Goal: Complete application form

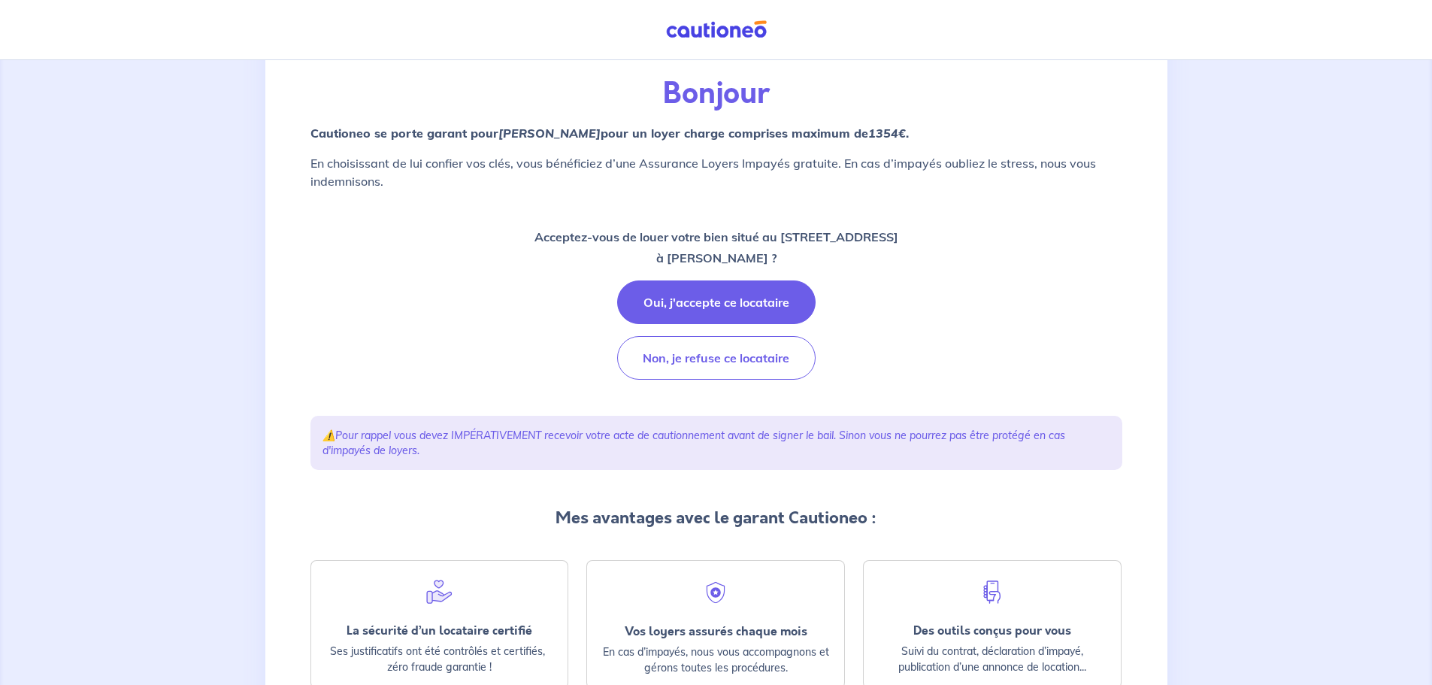
scroll to position [75, 0]
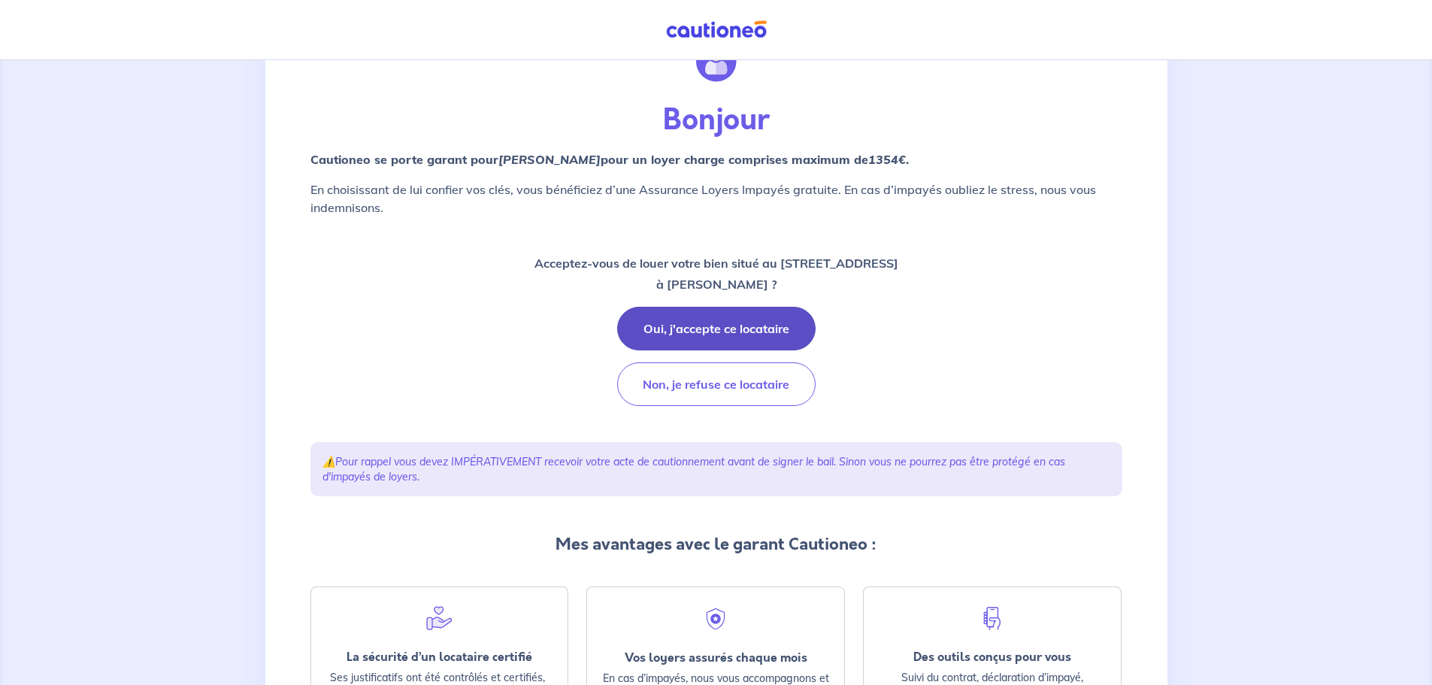
click at [774, 323] on button "Oui, j'accepte ce locataire" at bounding box center [716, 329] width 199 height 44
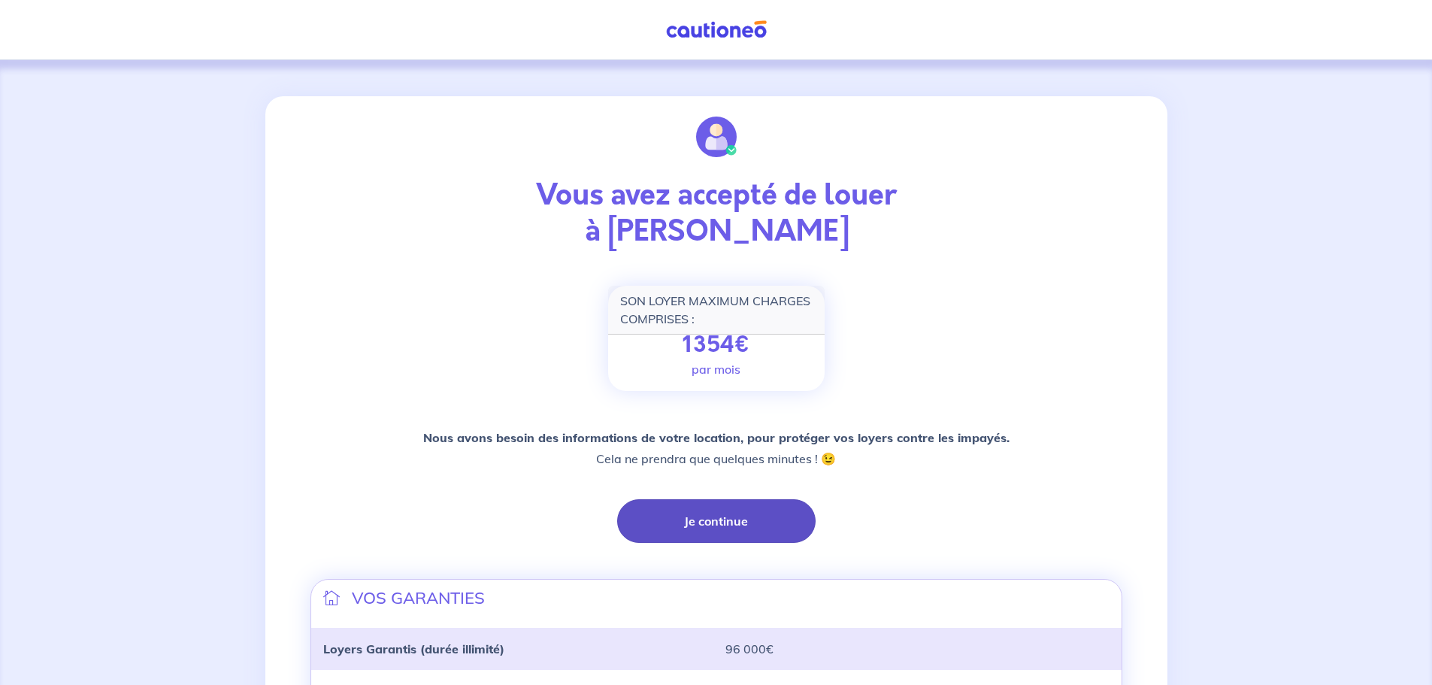
click at [747, 517] on button "Je continue" at bounding box center [716, 521] width 199 height 44
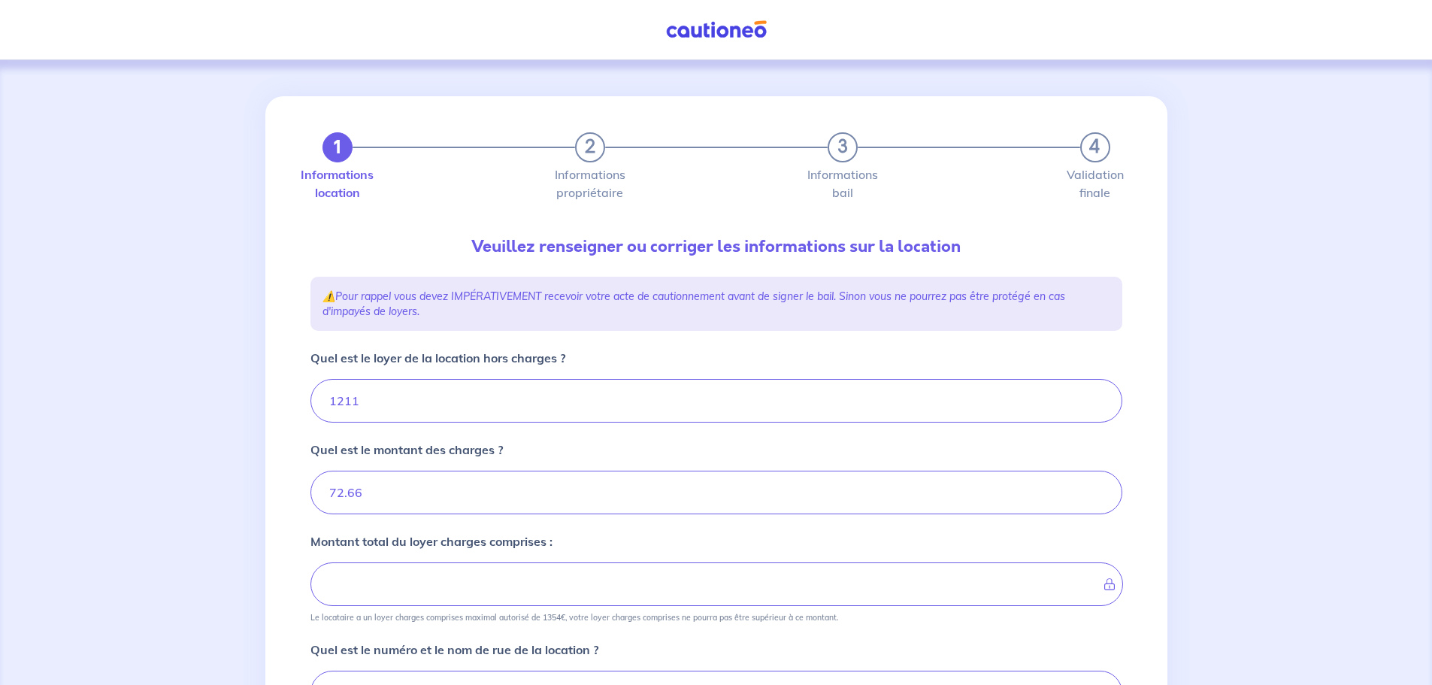
type input "1283.66"
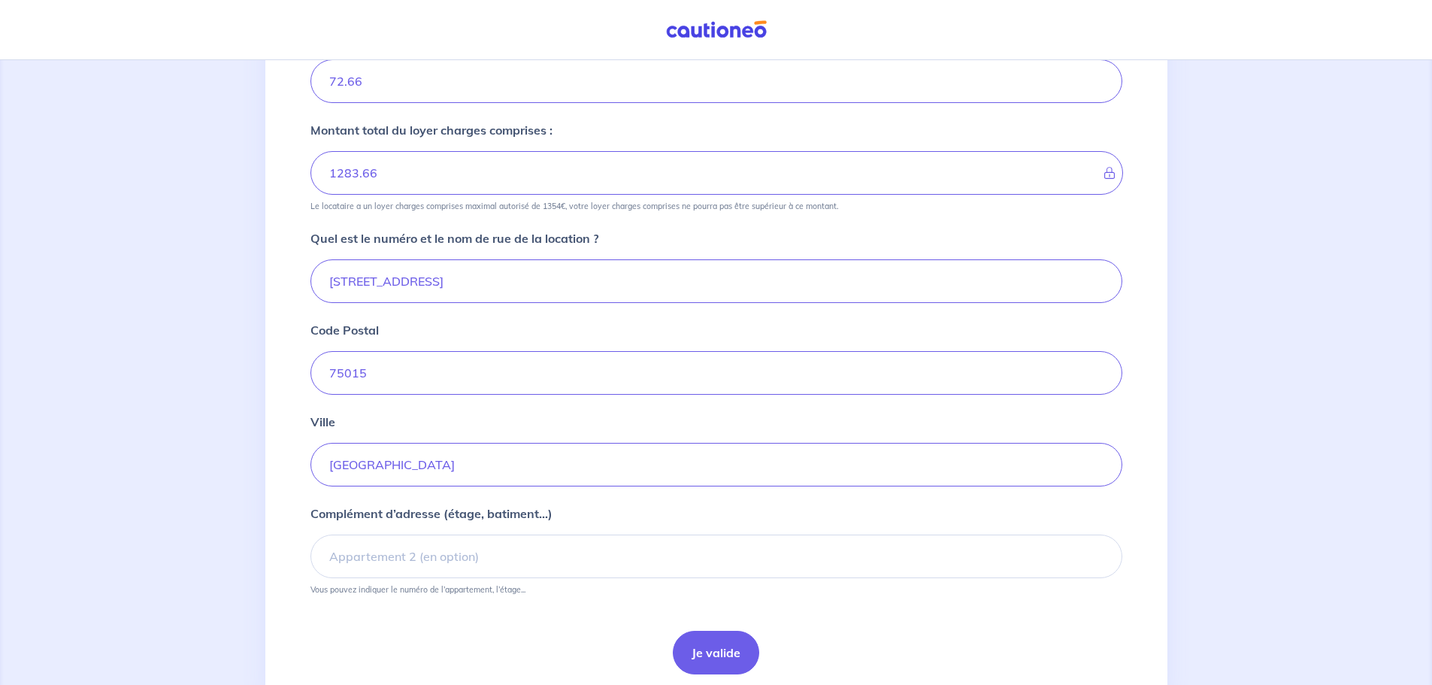
scroll to position [451, 0]
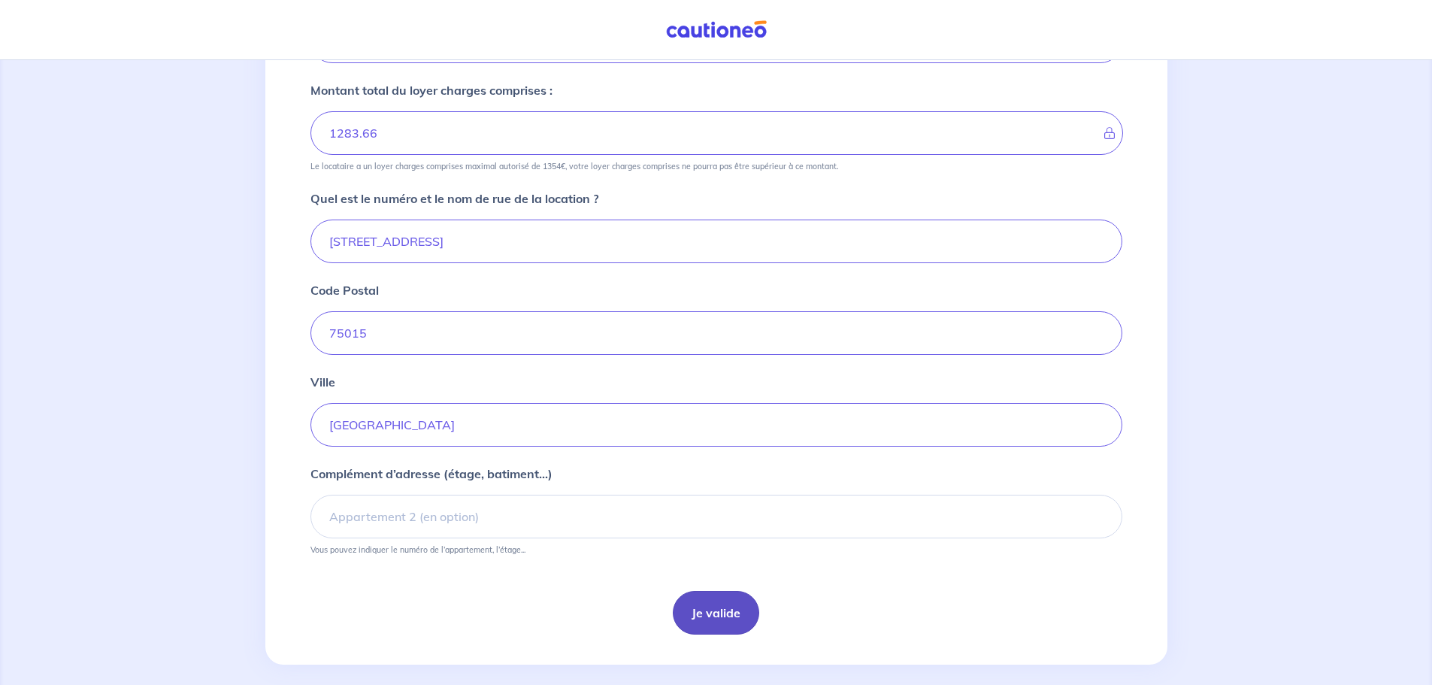
click at [703, 609] on button "Je valide" at bounding box center [716, 613] width 86 height 44
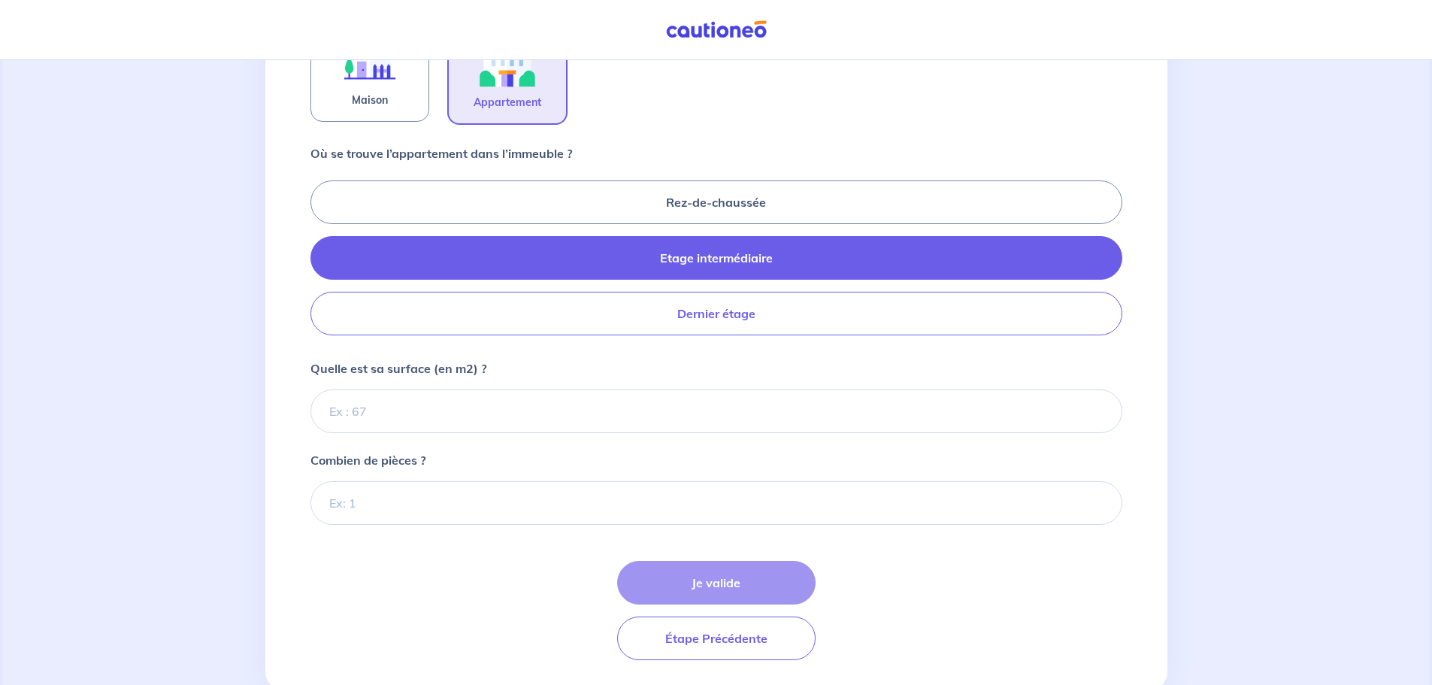
scroll to position [600, 0]
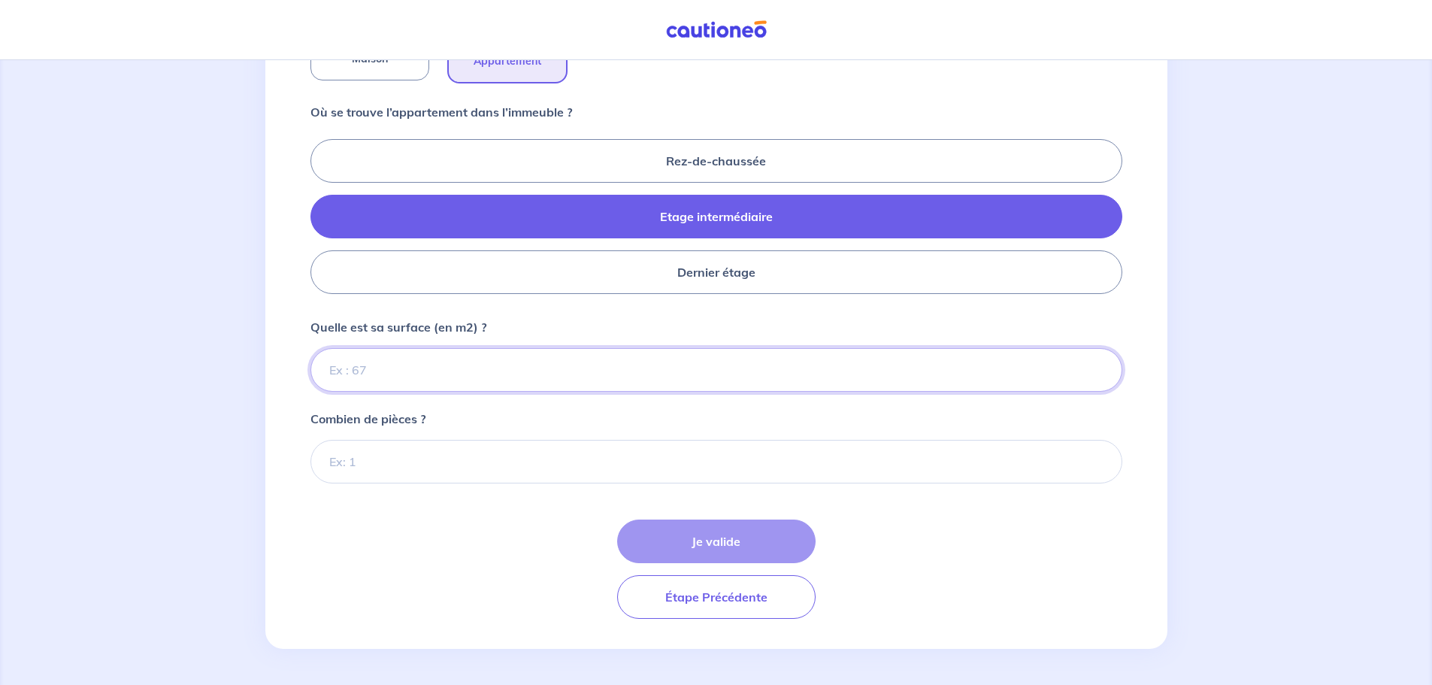
click at [359, 376] on input "Quelle est sa surface (en m2) ?" at bounding box center [717, 370] width 812 height 44
type input "23"
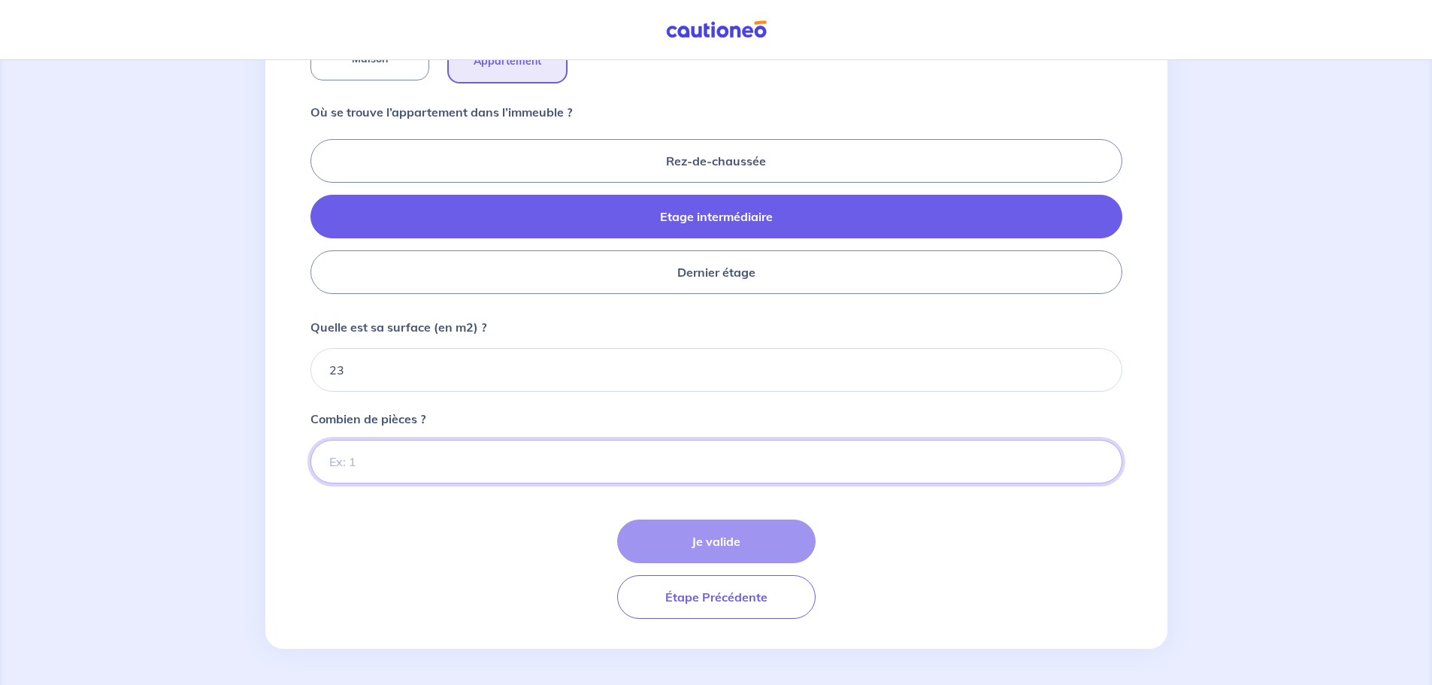
click at [329, 466] on input "Combien de pièces ?" at bounding box center [717, 462] width 812 height 44
type input "1"
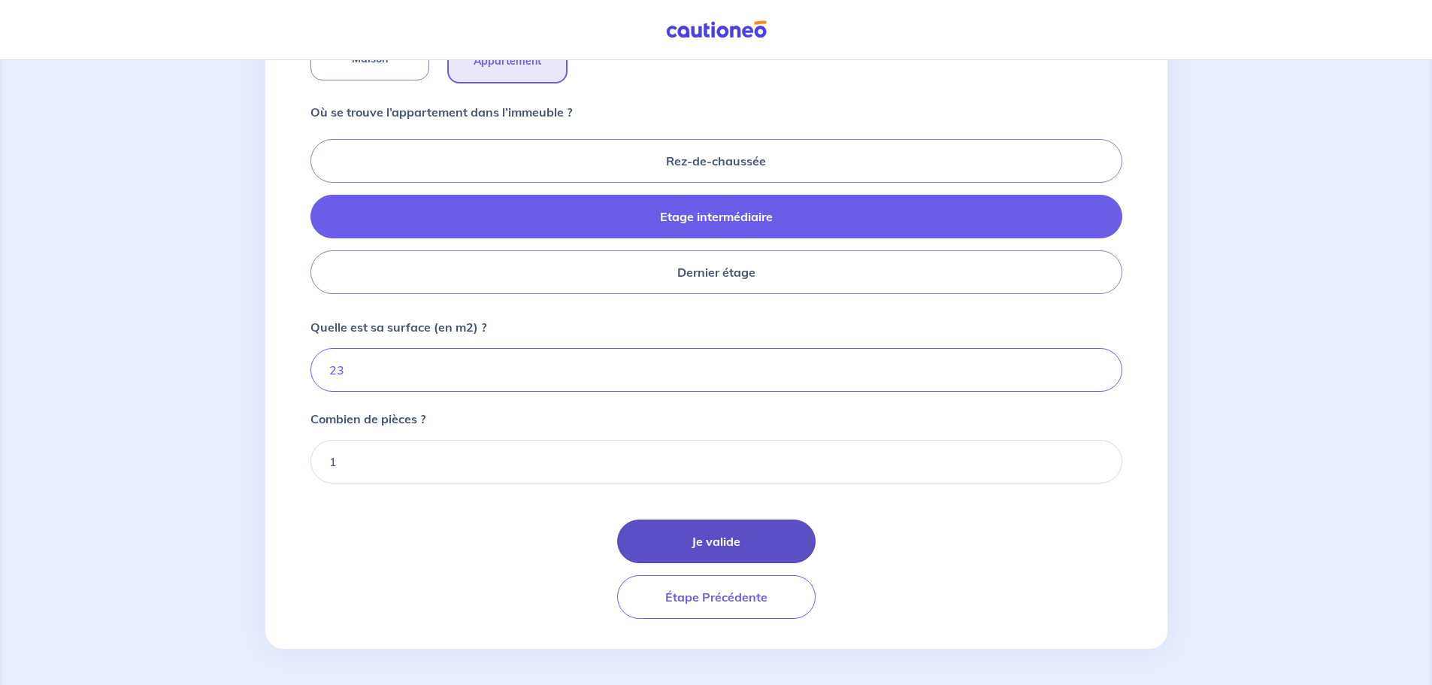
click at [753, 536] on button "Je valide" at bounding box center [716, 542] width 199 height 44
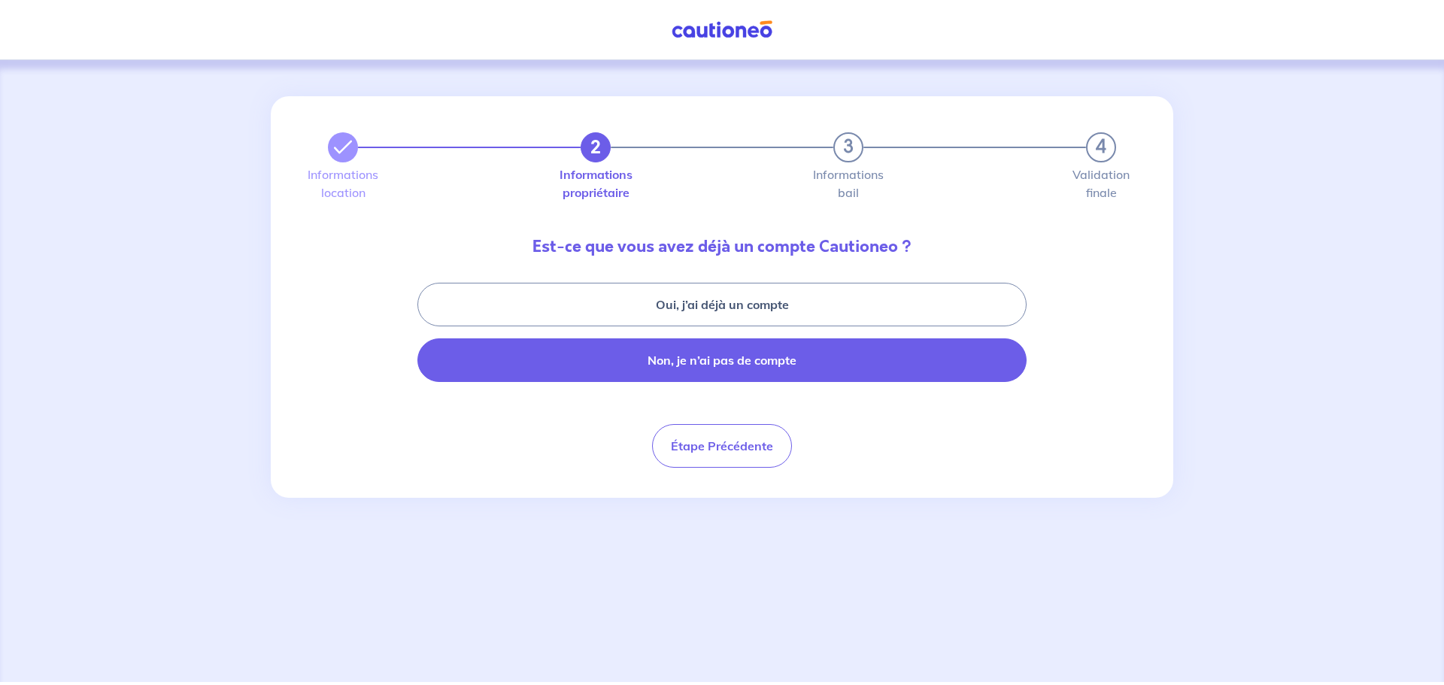
click at [715, 367] on button "Non, je n’ai pas de compte" at bounding box center [721, 360] width 609 height 44
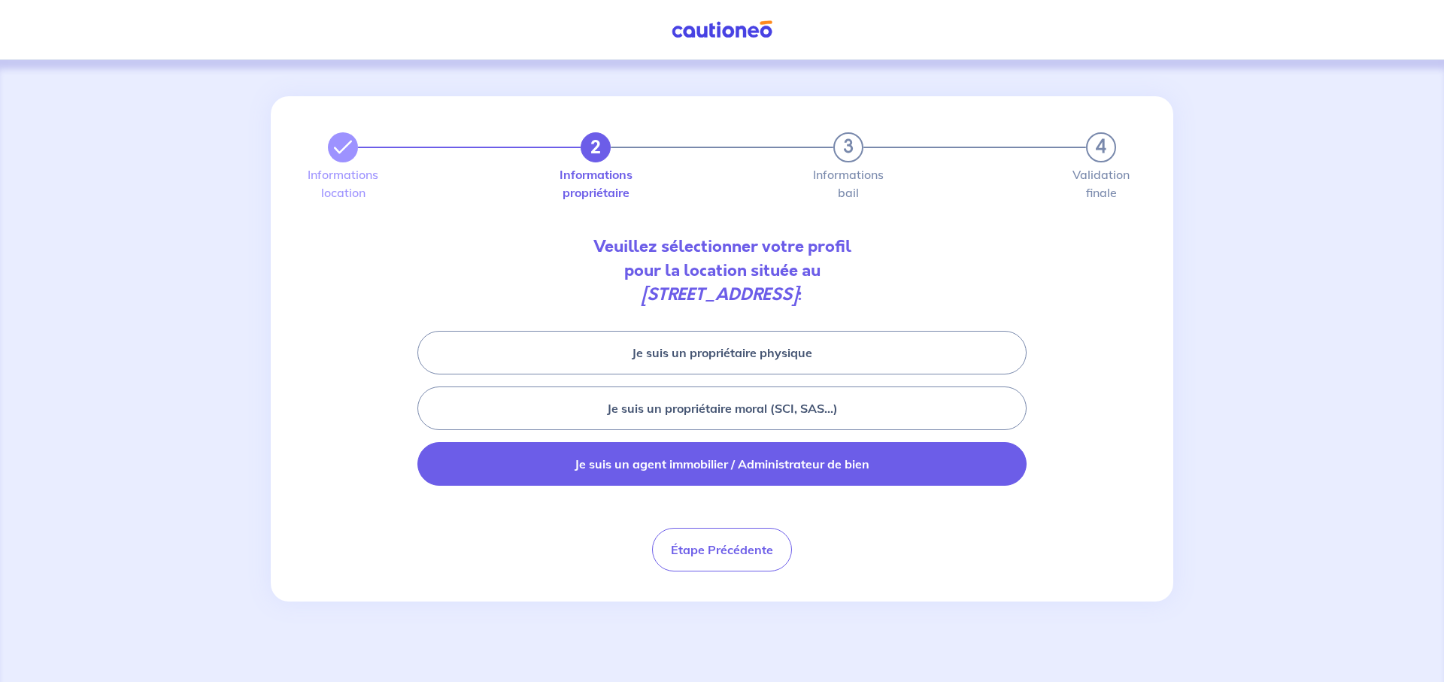
click at [753, 471] on button "Je suis un agent immobilier / Administrateur de bien" at bounding box center [721, 464] width 609 height 44
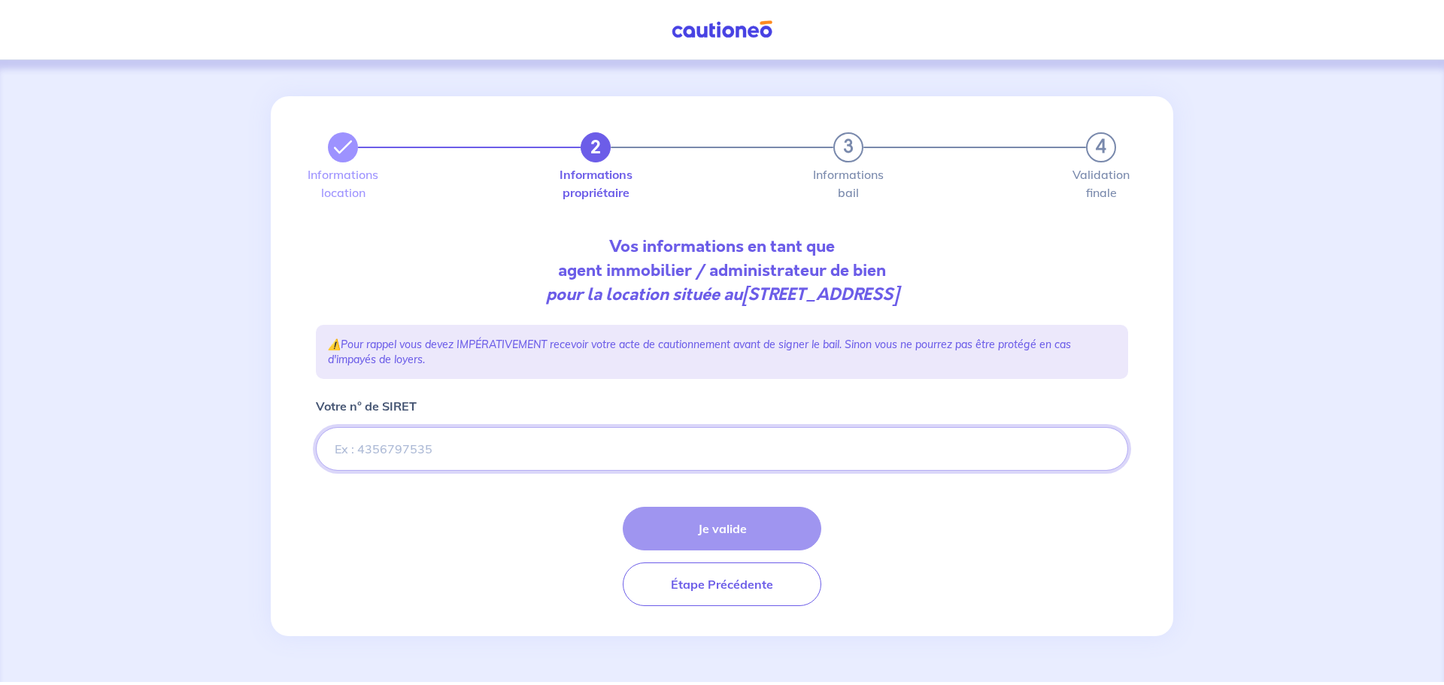
click at [519, 438] on input "Votre n° de SIRET" at bounding box center [722, 449] width 812 height 44
paste input "43932841000048"
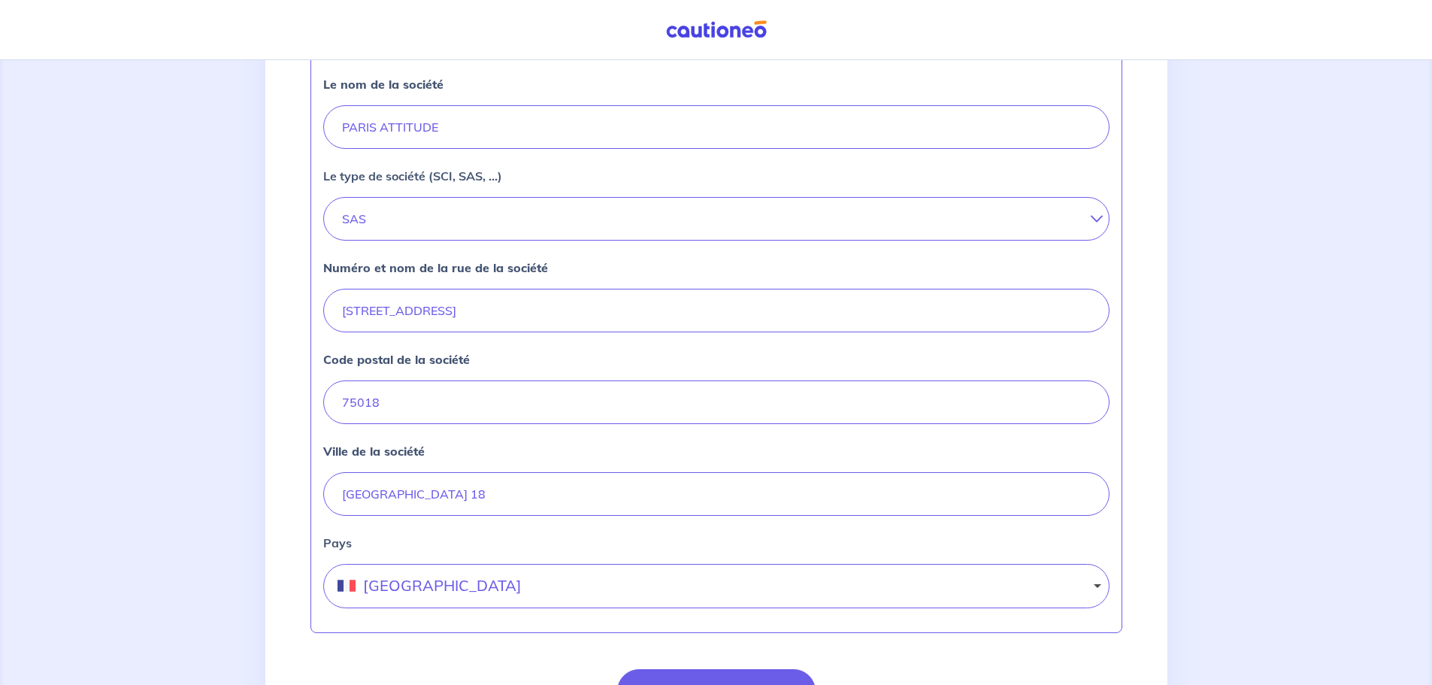
scroll to position [526, 0]
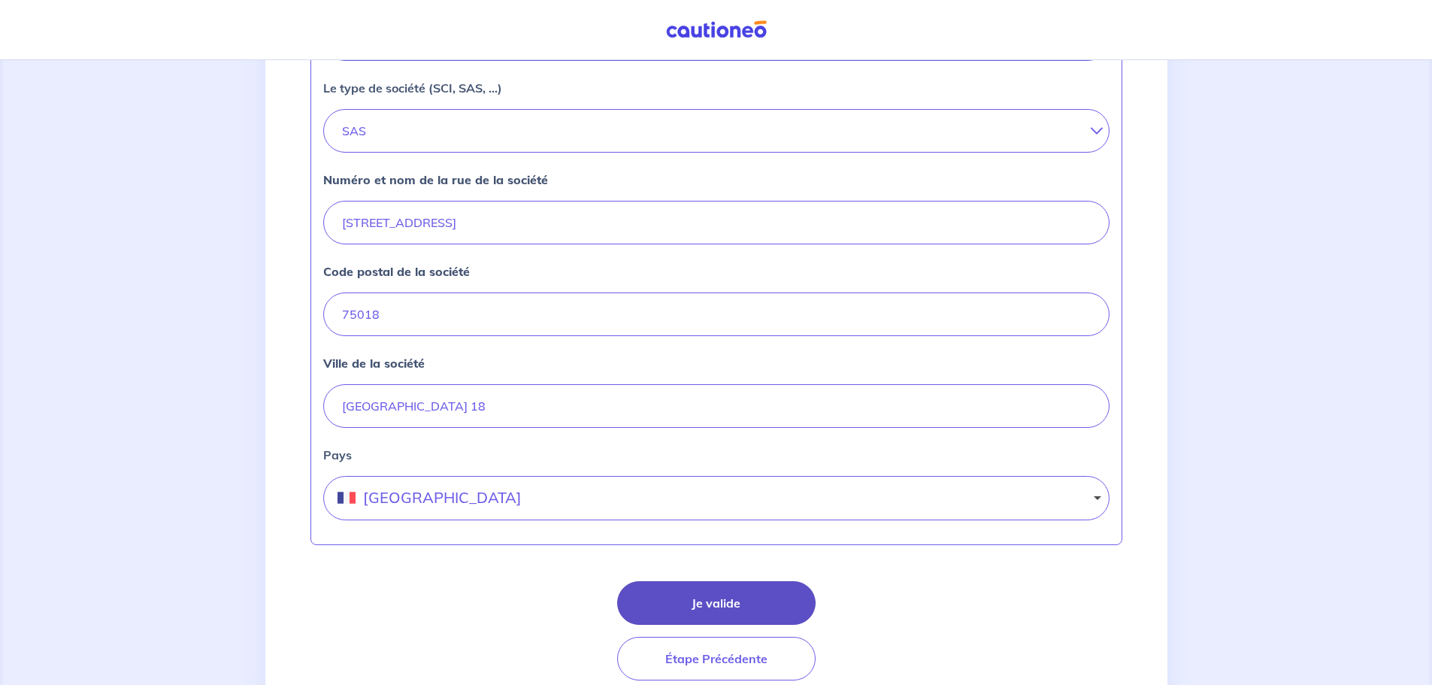
type input "43932841000048"
click at [747, 593] on button "Je valide" at bounding box center [716, 603] width 199 height 44
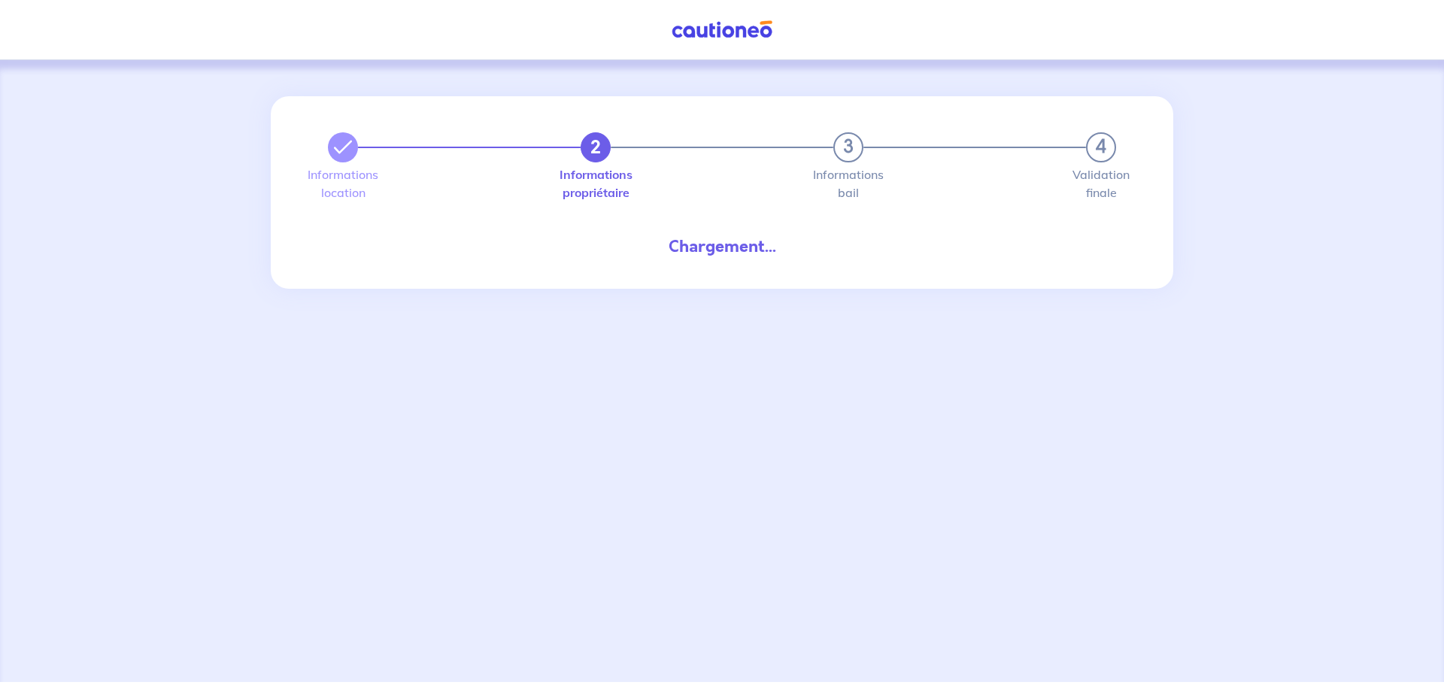
select select "FR"
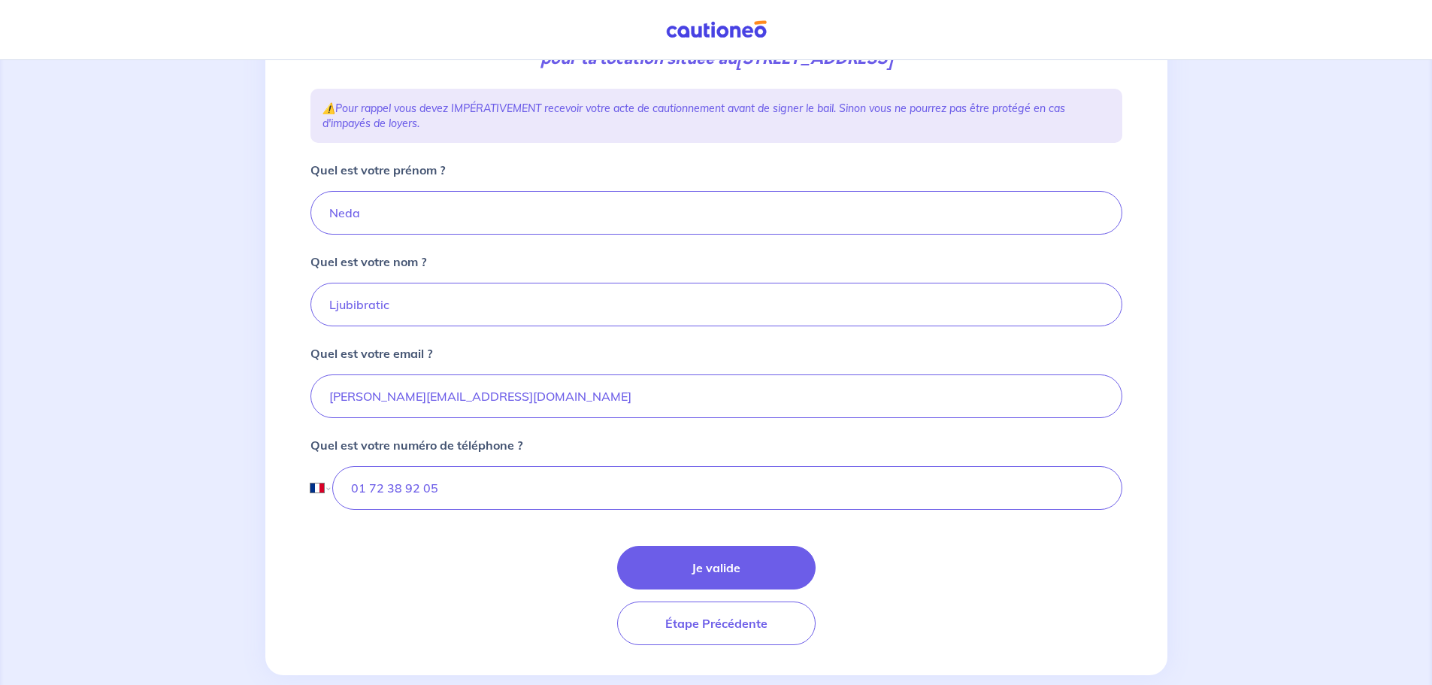
scroll to position [262, 0]
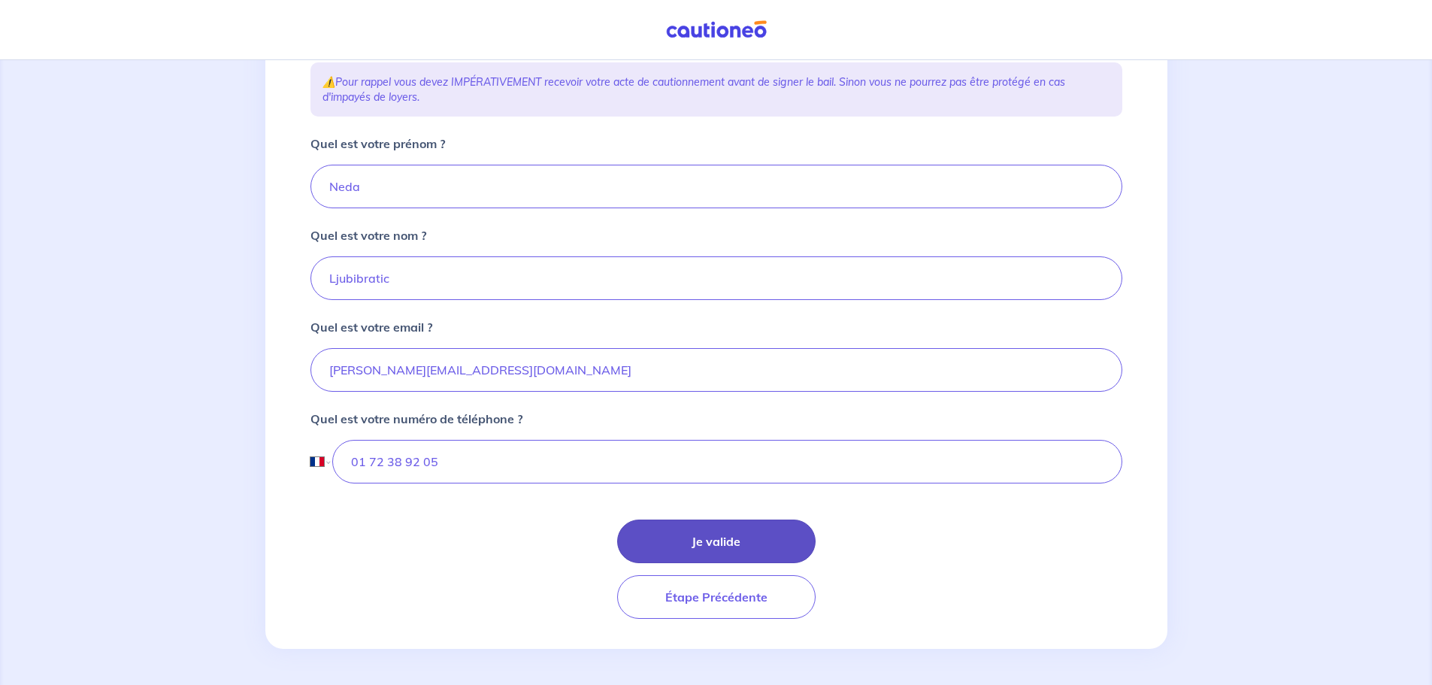
click at [735, 528] on button "Je valide" at bounding box center [716, 542] width 199 height 44
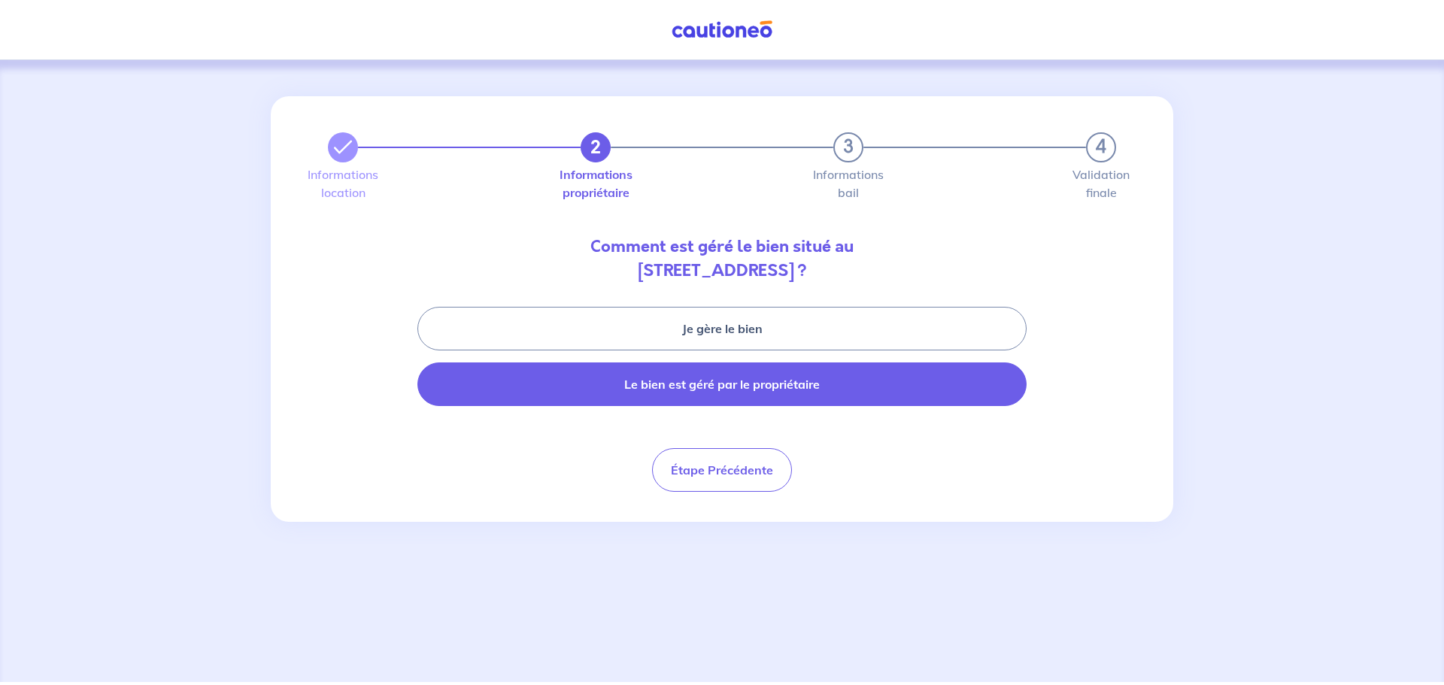
click at [756, 388] on button "Le bien est géré par le propriétaire" at bounding box center [721, 384] width 609 height 44
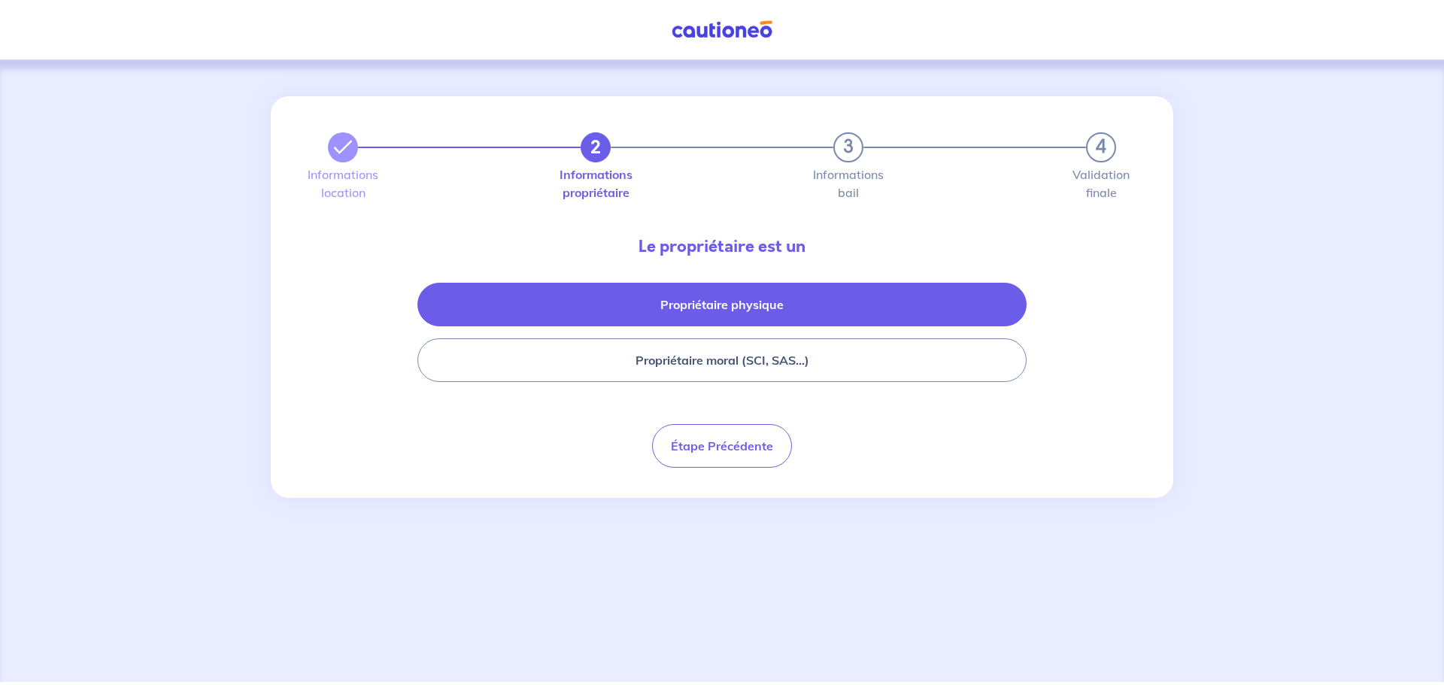
click at [728, 311] on button "Propriétaire physique" at bounding box center [721, 305] width 609 height 44
select select "FR"
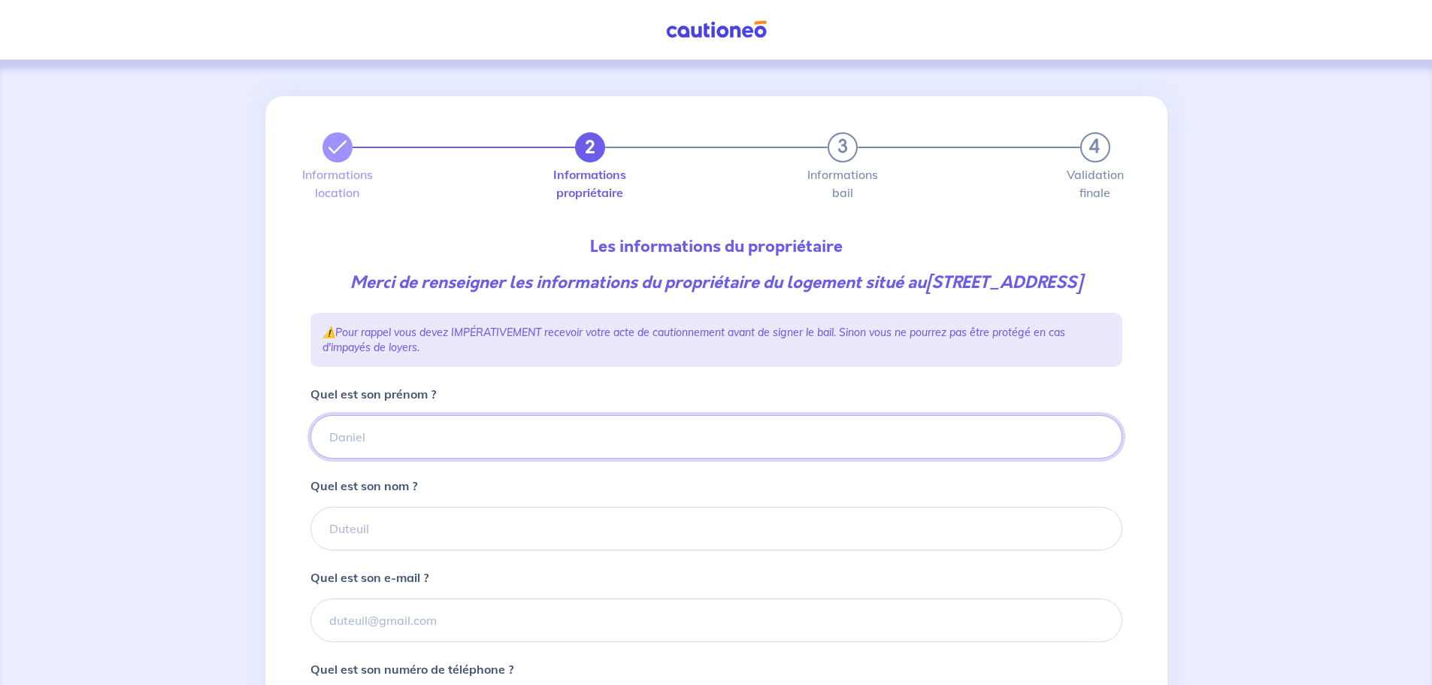
click at [477, 443] on input "Quel est son prénom ?" at bounding box center [717, 437] width 812 height 44
type input "Sophie"
click at [332, 548] on input "Quel est son nom ?" at bounding box center [717, 529] width 812 height 44
paste input "HOUZIAUX"
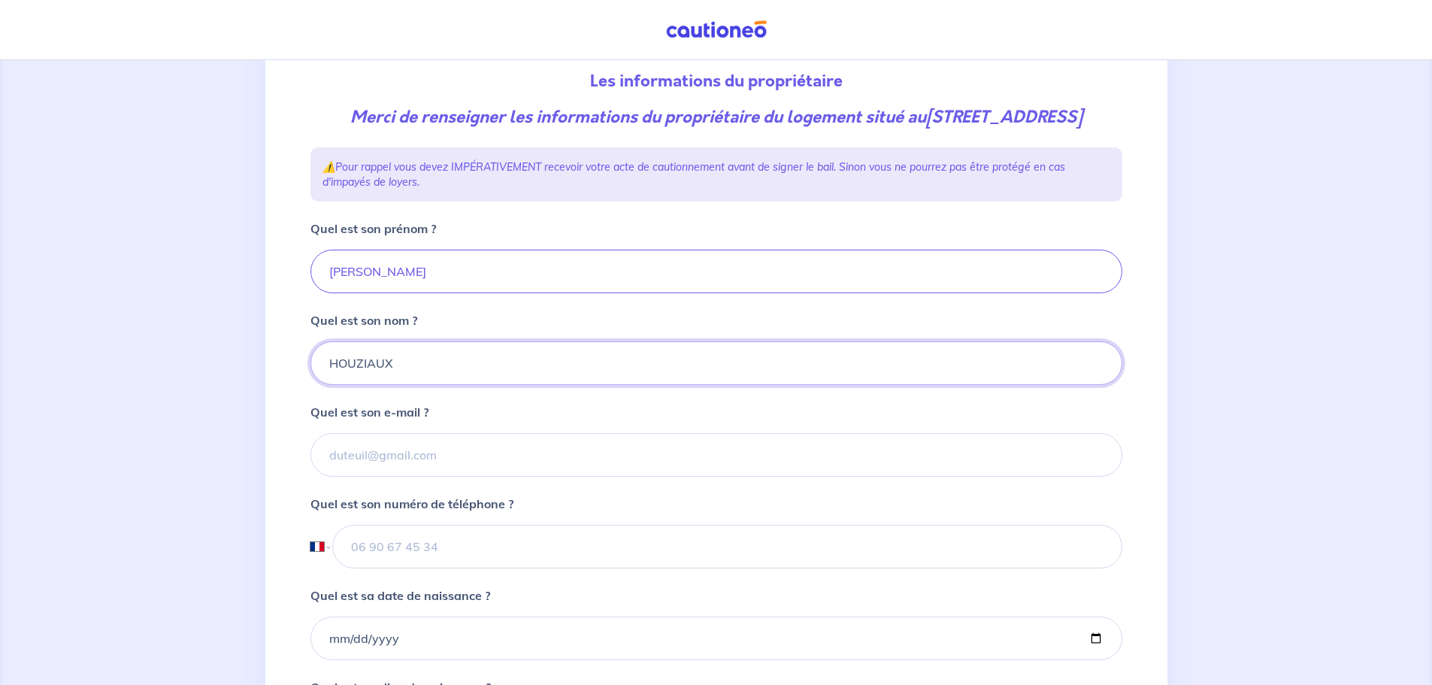
scroll to position [301, 0]
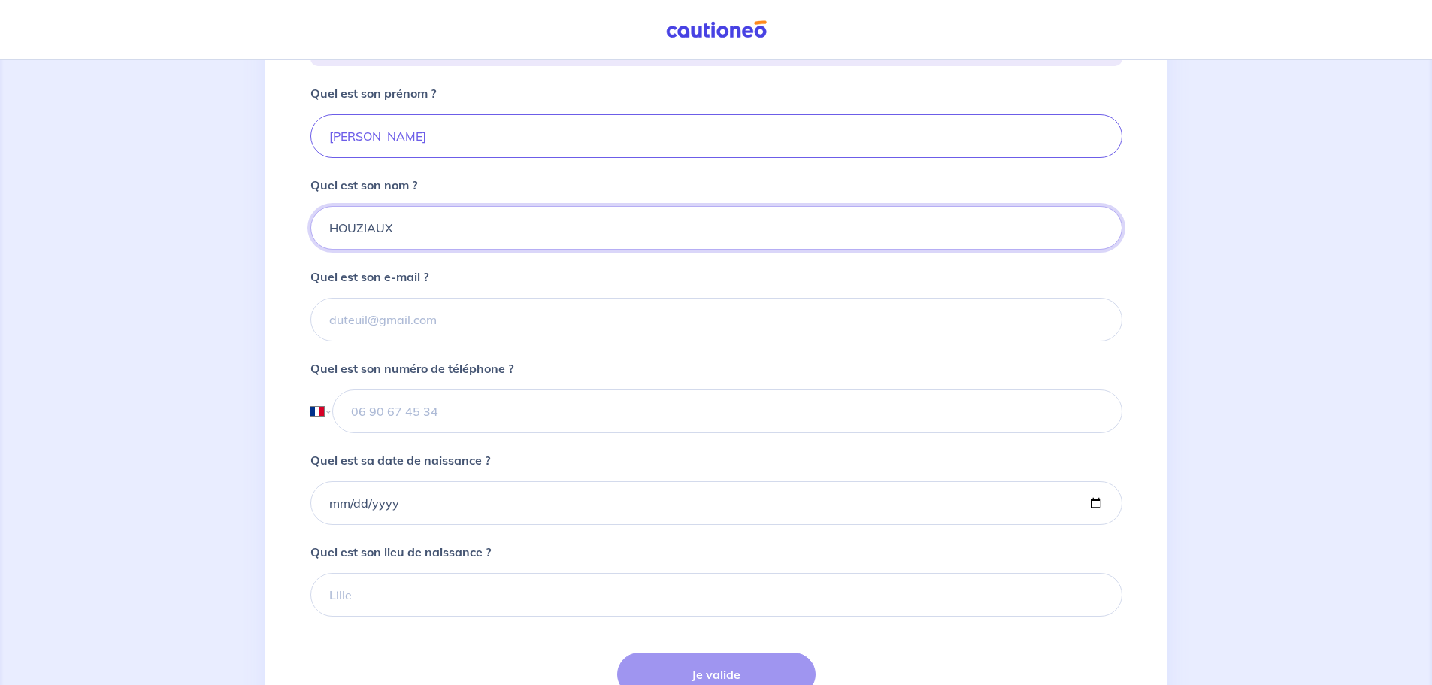
type input "HOUZIAUX"
click at [383, 339] on input "Quel est son e-mail ?" at bounding box center [717, 320] width 812 height 44
paste input "houziaux@gmail.com"
type input "houziaux@gmail.com"
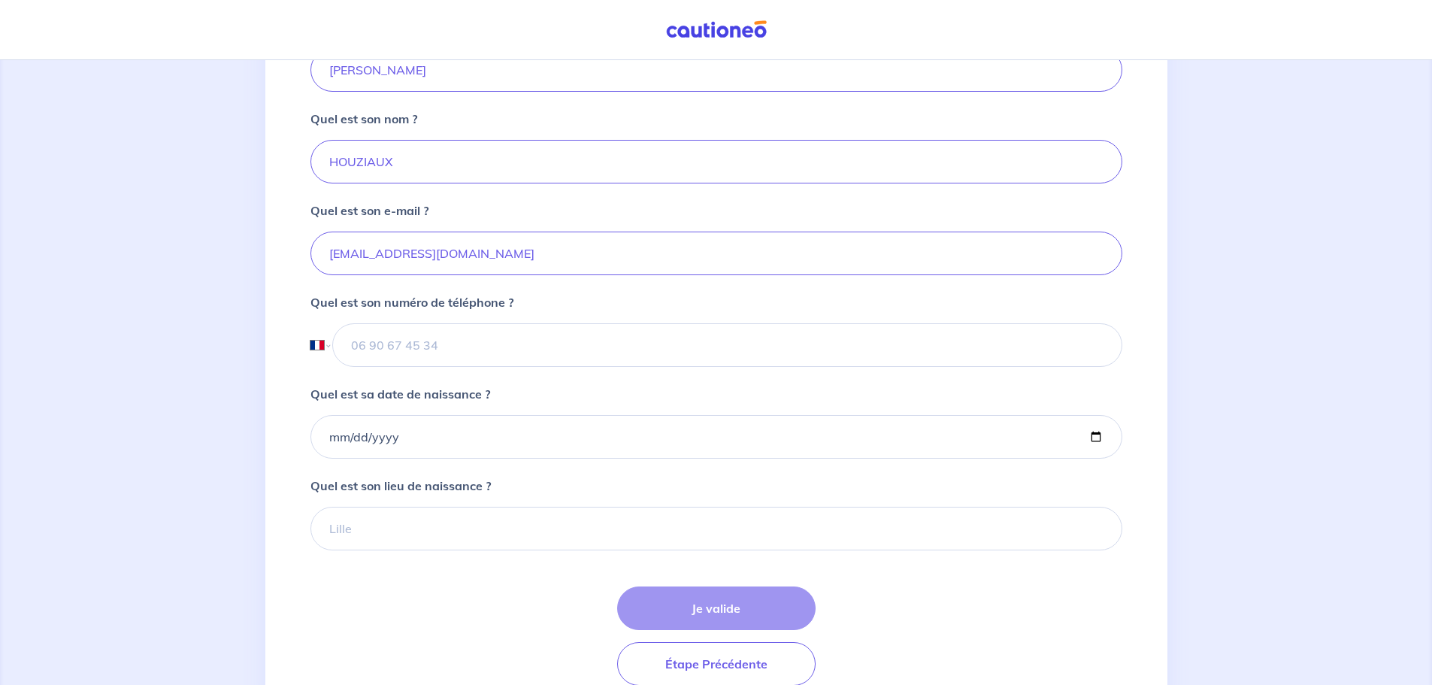
scroll to position [451, 0]
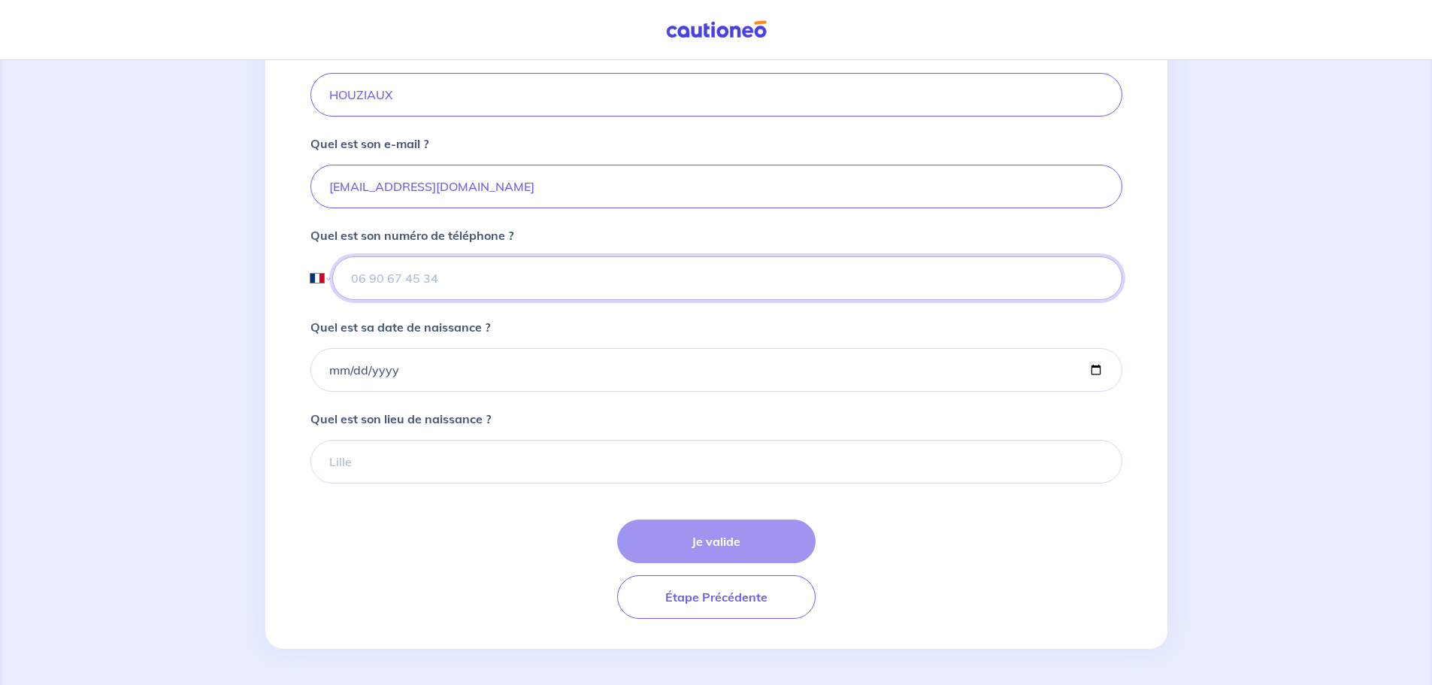
click at [440, 296] on input "tel" at bounding box center [727, 278] width 790 height 44
paste input "+33 6 20 95 57 48"
drag, startPoint x: 377, startPoint y: 282, endPoint x: 286, endPoint y: 280, distance: 91.0
click at [288, 280] on div "2 3 4 Informations location Informations propriétaire Informations bail Validat…" at bounding box center [716, 155] width 902 height 987
type input "06 20 95 57 48"
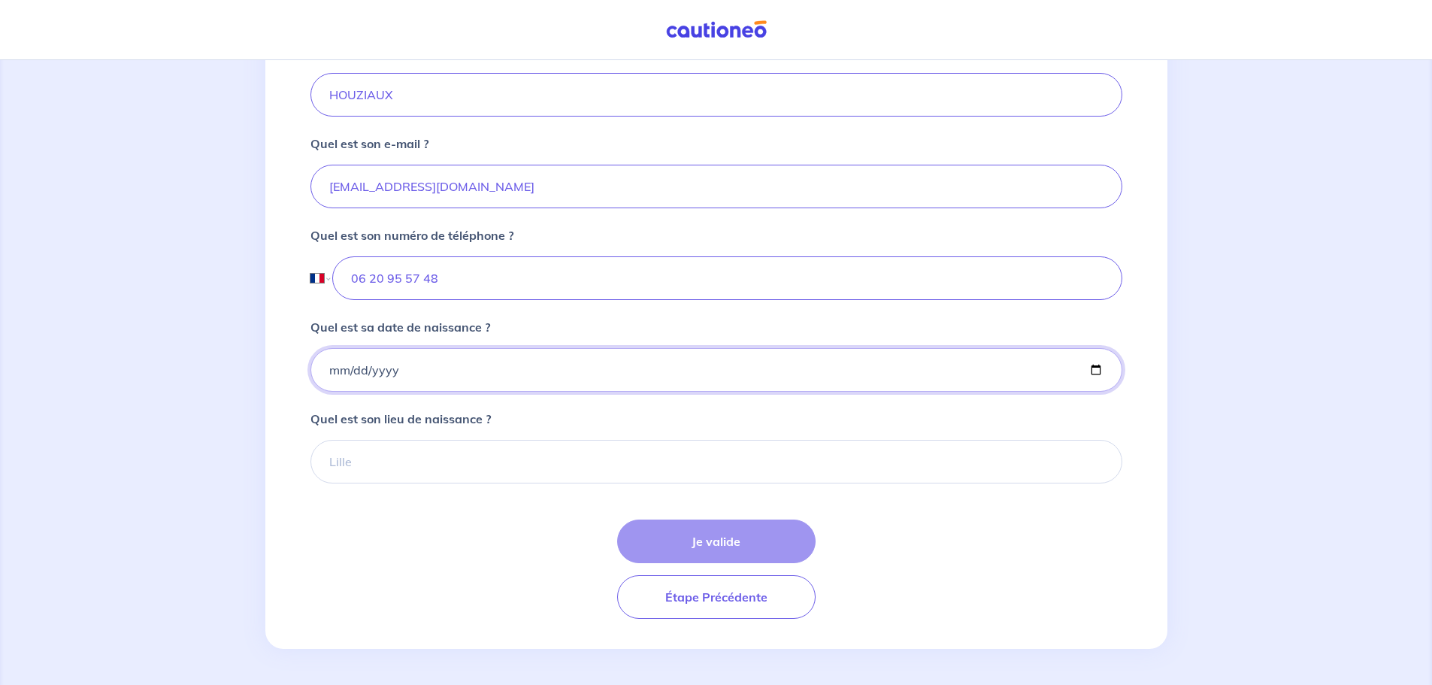
click at [346, 372] on input "Quel est sa date de naissance ?" at bounding box center [717, 370] width 812 height 44
click at [335, 375] on input "Quel est sa date de naissance ?" at bounding box center [717, 370] width 812 height 44
click at [332, 377] on input "Quel est sa date de naissance ?" at bounding box center [717, 370] width 812 height 44
click at [355, 375] on input "Quel est sa date de naissance ?" at bounding box center [717, 370] width 812 height 44
click at [332, 377] on input "1969-10-04" at bounding box center [717, 370] width 812 height 44
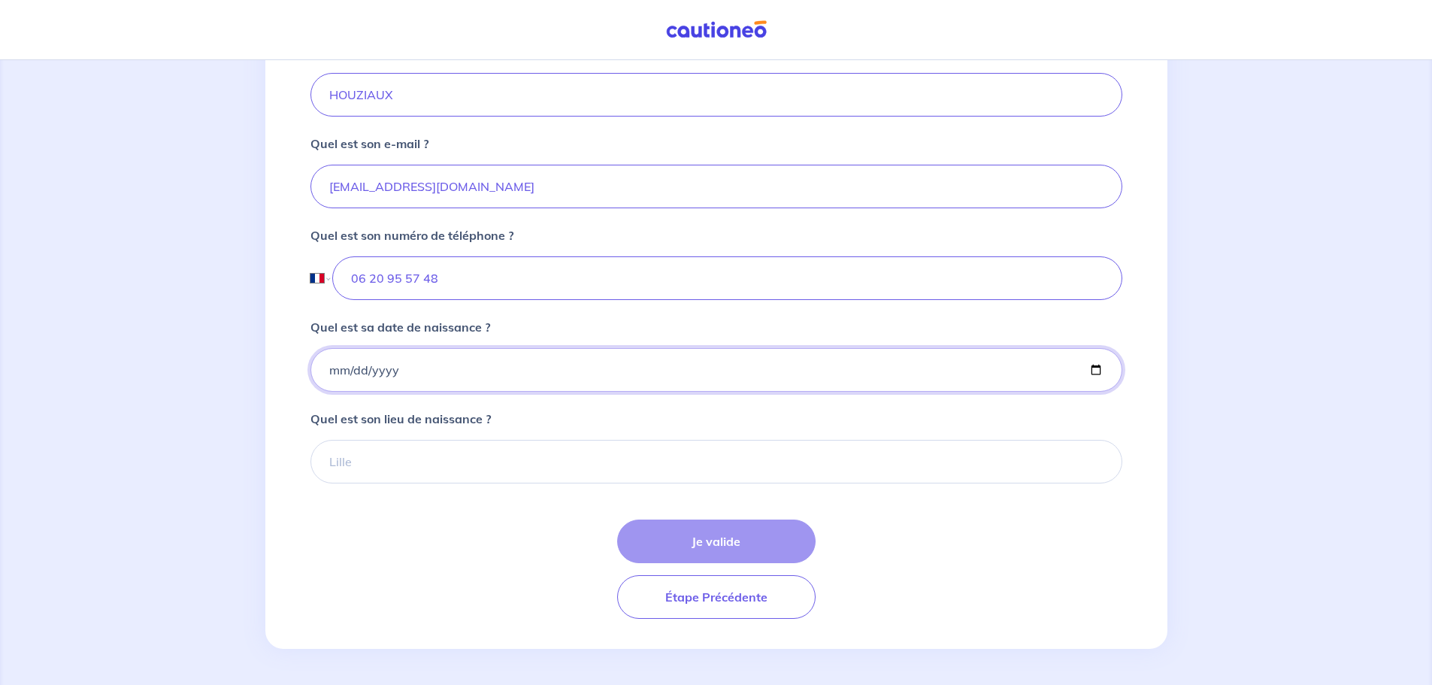
type input "1969-10-13"
type input "1965-06-13"
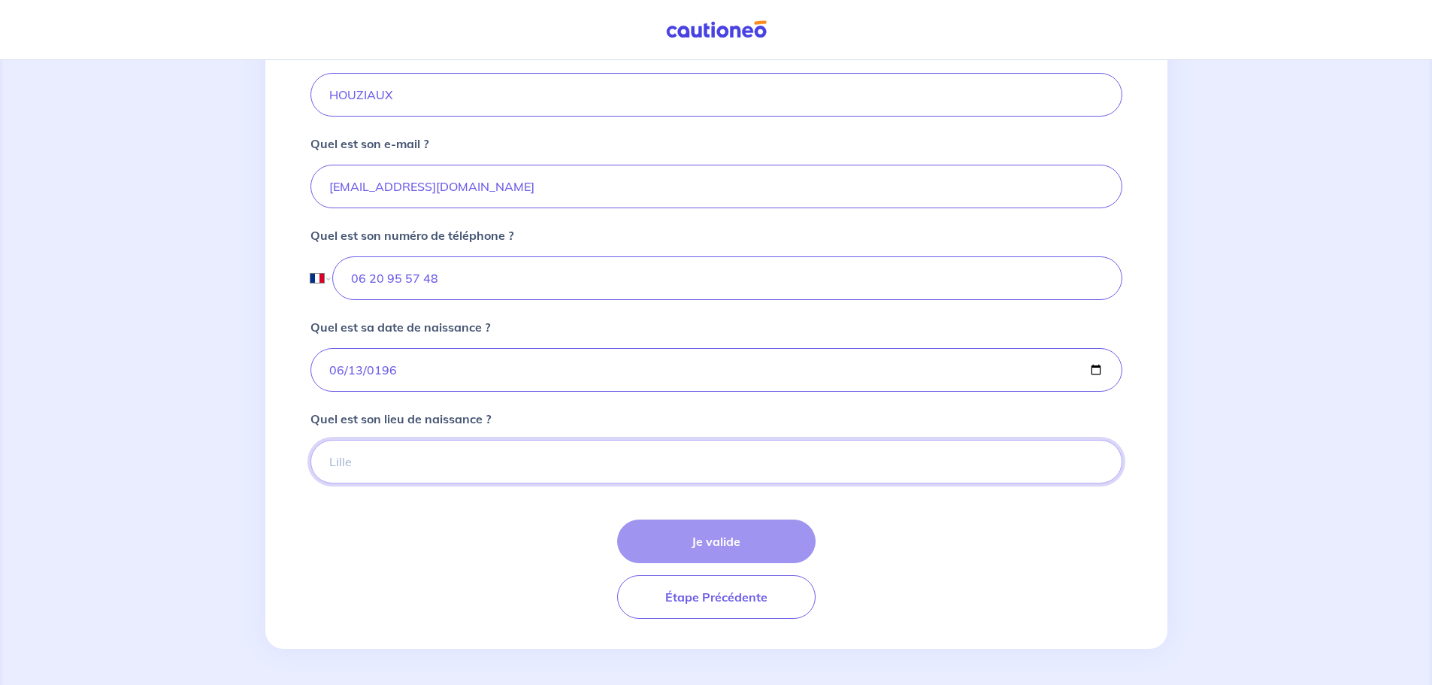
click at [350, 481] on input "Quel est son lieu de naissance ?" at bounding box center [717, 462] width 812 height 44
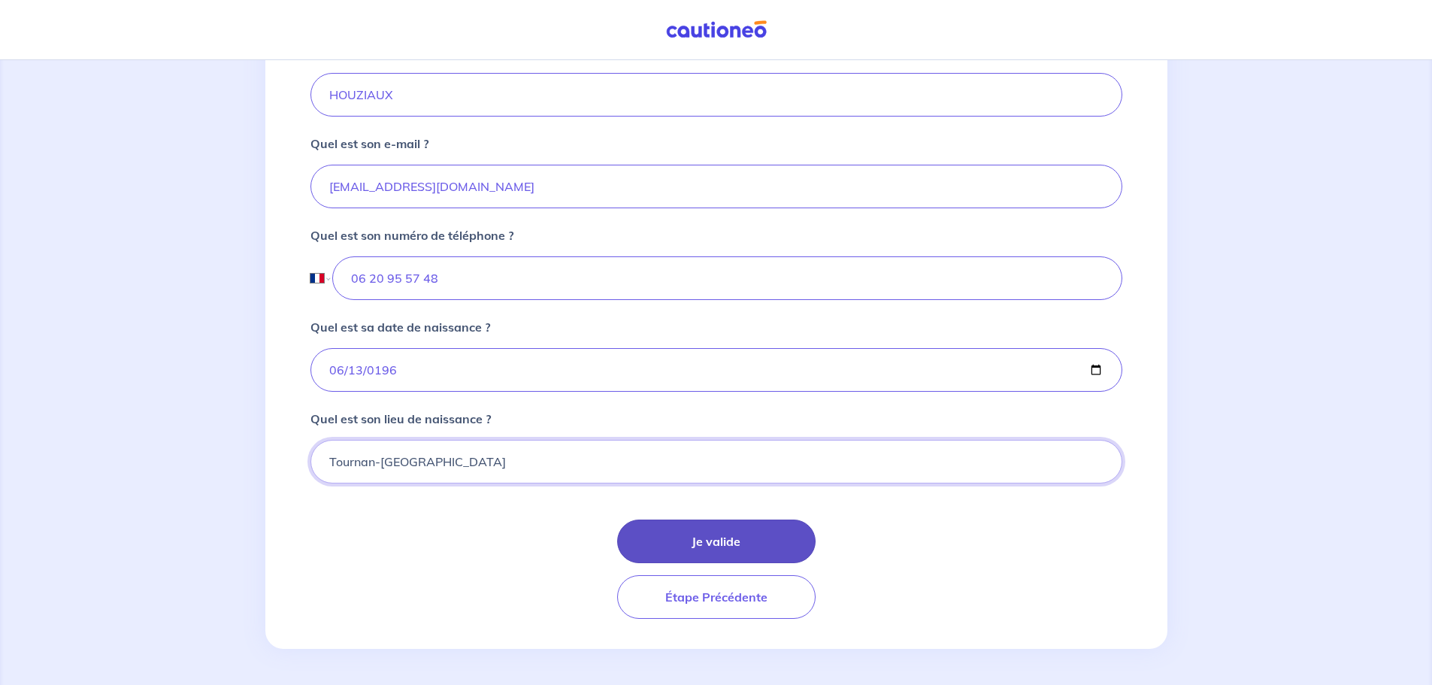
type input "Tournan-en-Brie"
click at [706, 540] on button "Je valide" at bounding box center [716, 542] width 199 height 44
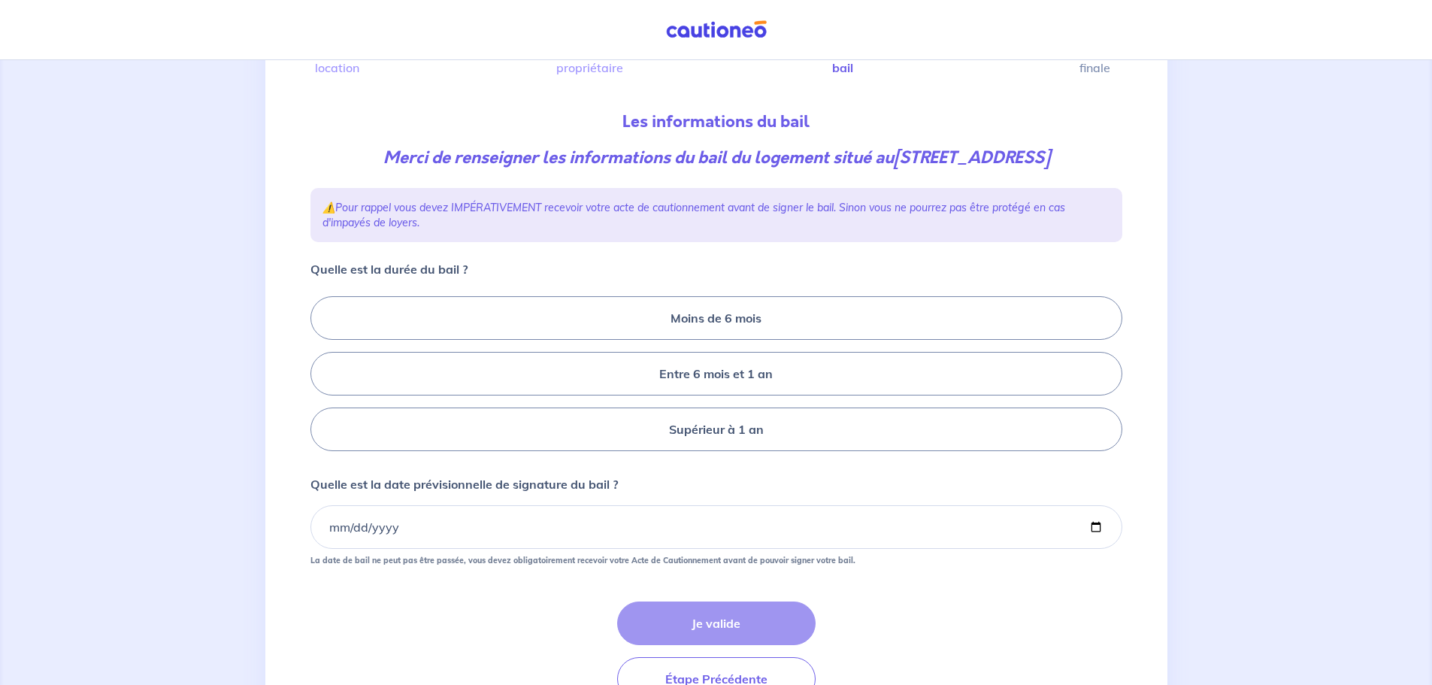
scroll to position [150, 0]
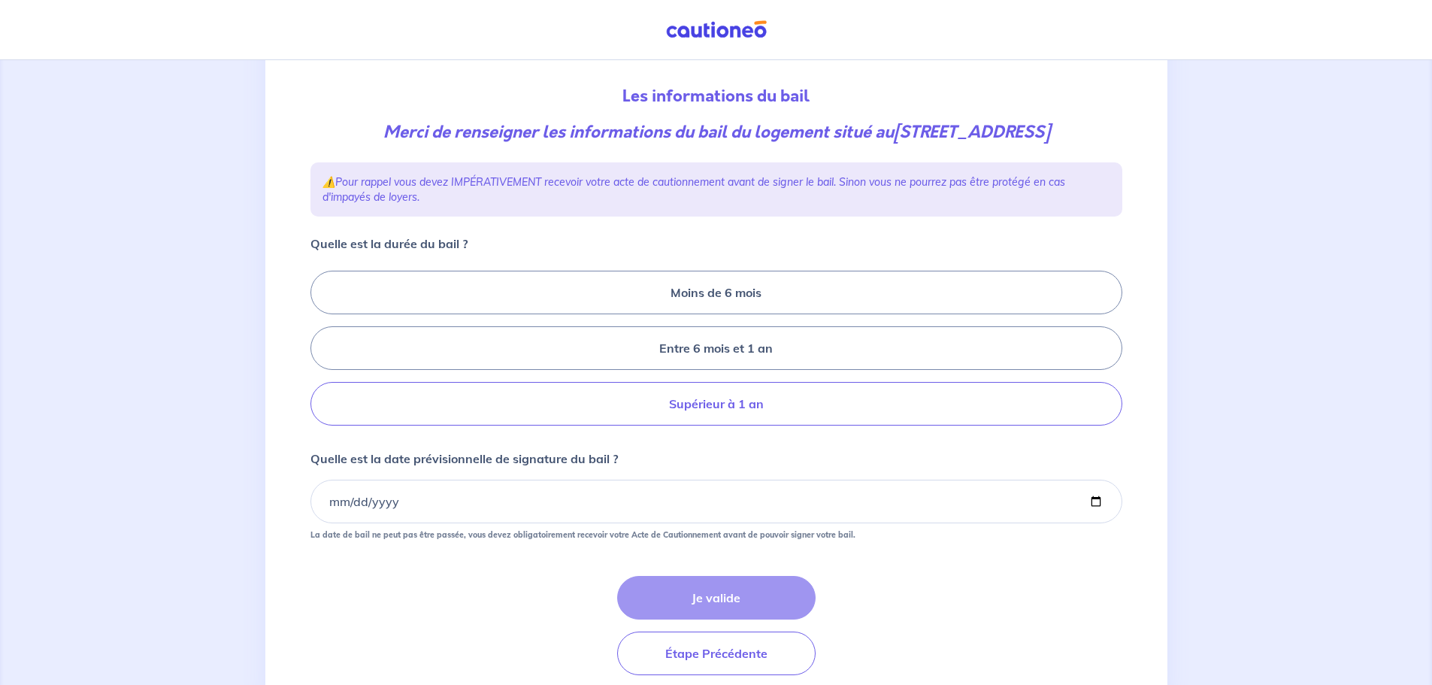
click at [707, 402] on label "Supérieur à 1 an" at bounding box center [717, 404] width 812 height 44
click at [320, 353] on input "Supérieur à 1 an" at bounding box center [316, 349] width 10 height 10
radio input "true"
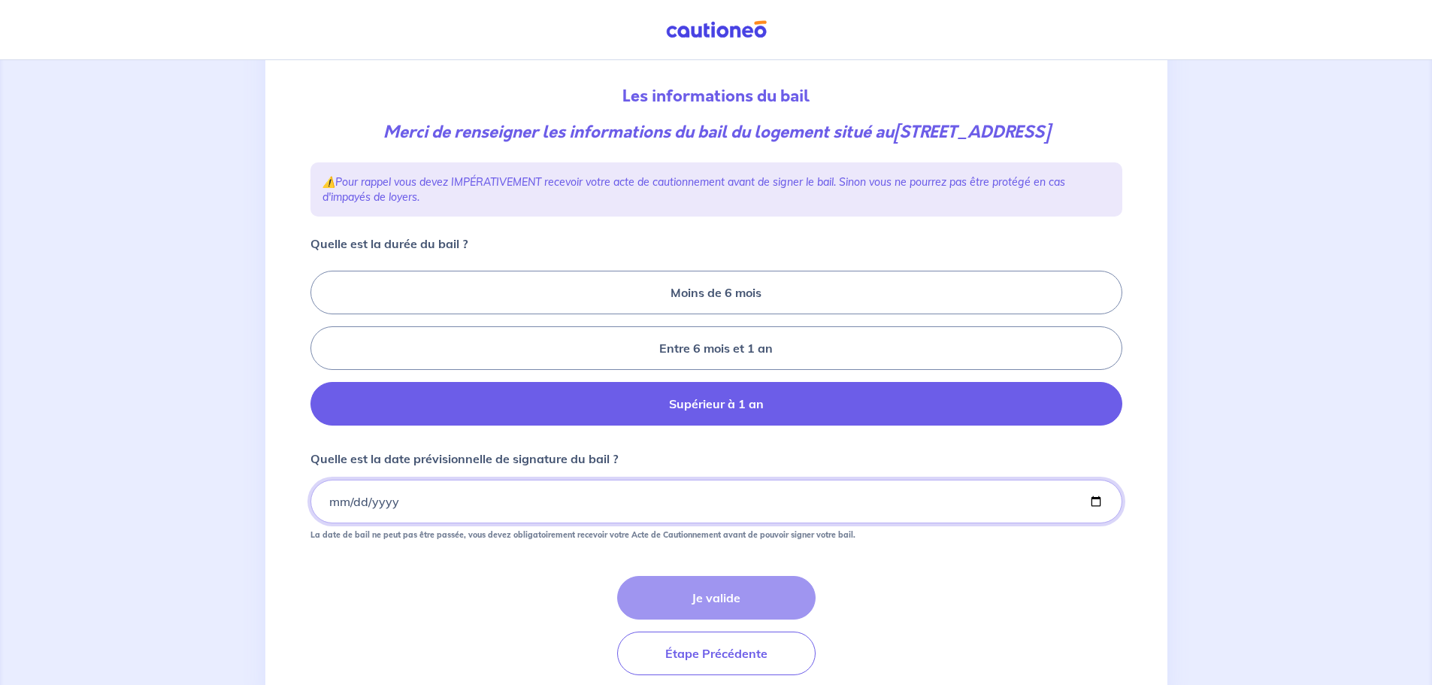
click at [330, 506] on input "Quelle est la date prévisionnelle de signature du bail ?" at bounding box center [717, 502] width 812 height 44
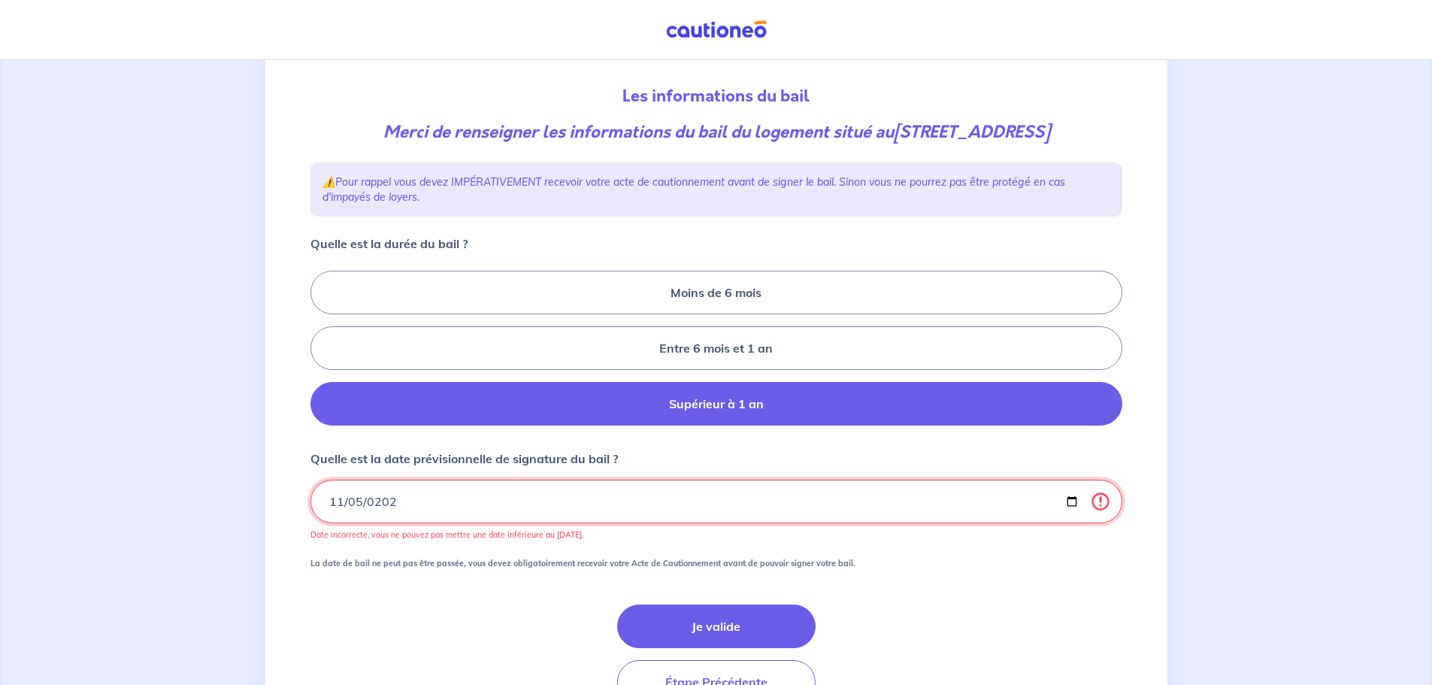
type input "2025-11-05"
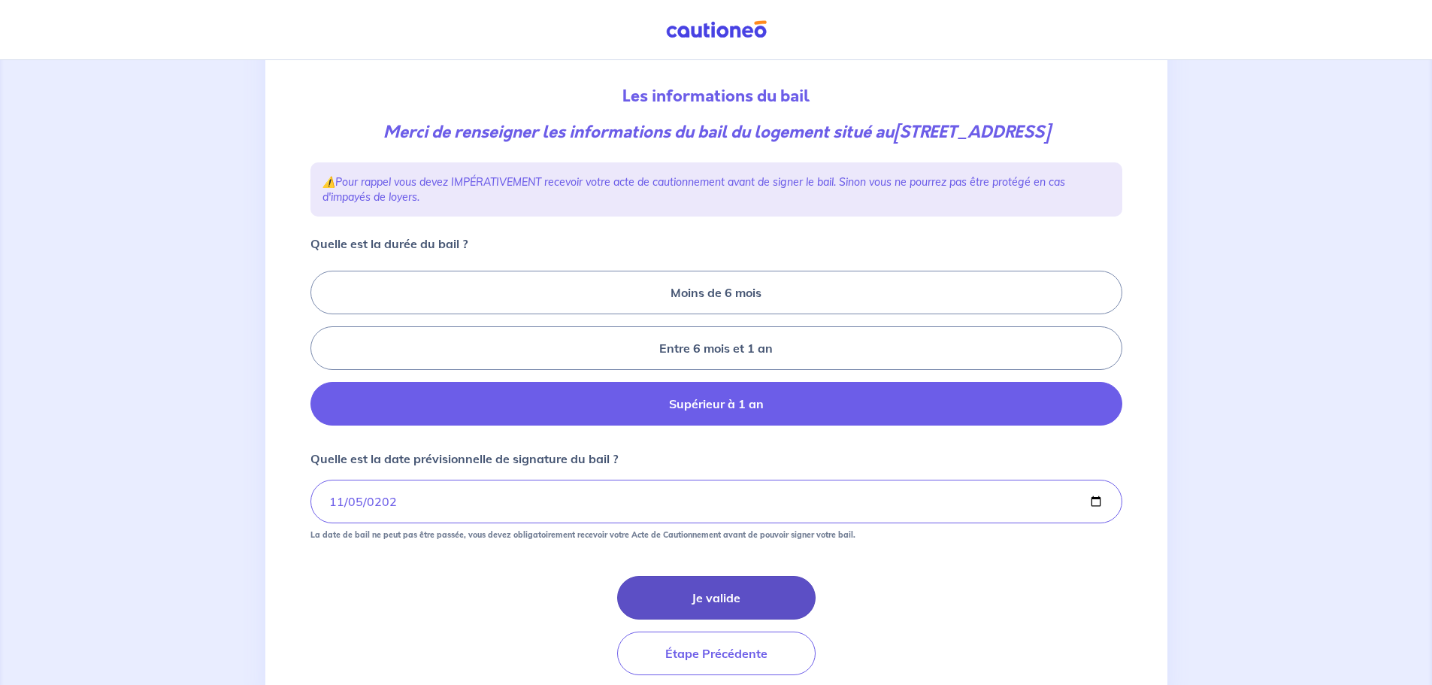
click at [707, 588] on button "Je valide" at bounding box center [716, 598] width 199 height 44
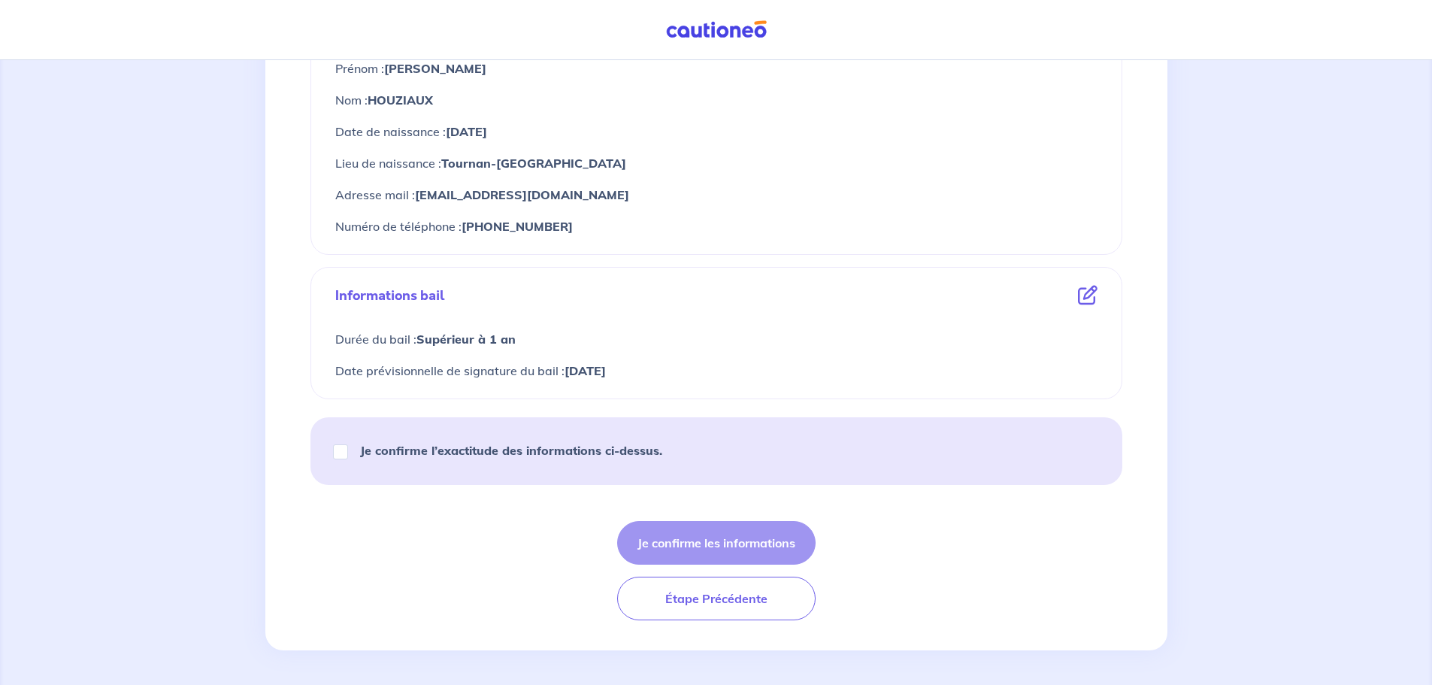
scroll to position [605, 0]
click at [339, 447] on input "Je confirme l’exactitude des informations ci-dessus." at bounding box center [340, 450] width 15 height 15
checkbox input "true"
click at [750, 530] on button "Je confirme les informations" at bounding box center [716, 542] width 199 height 44
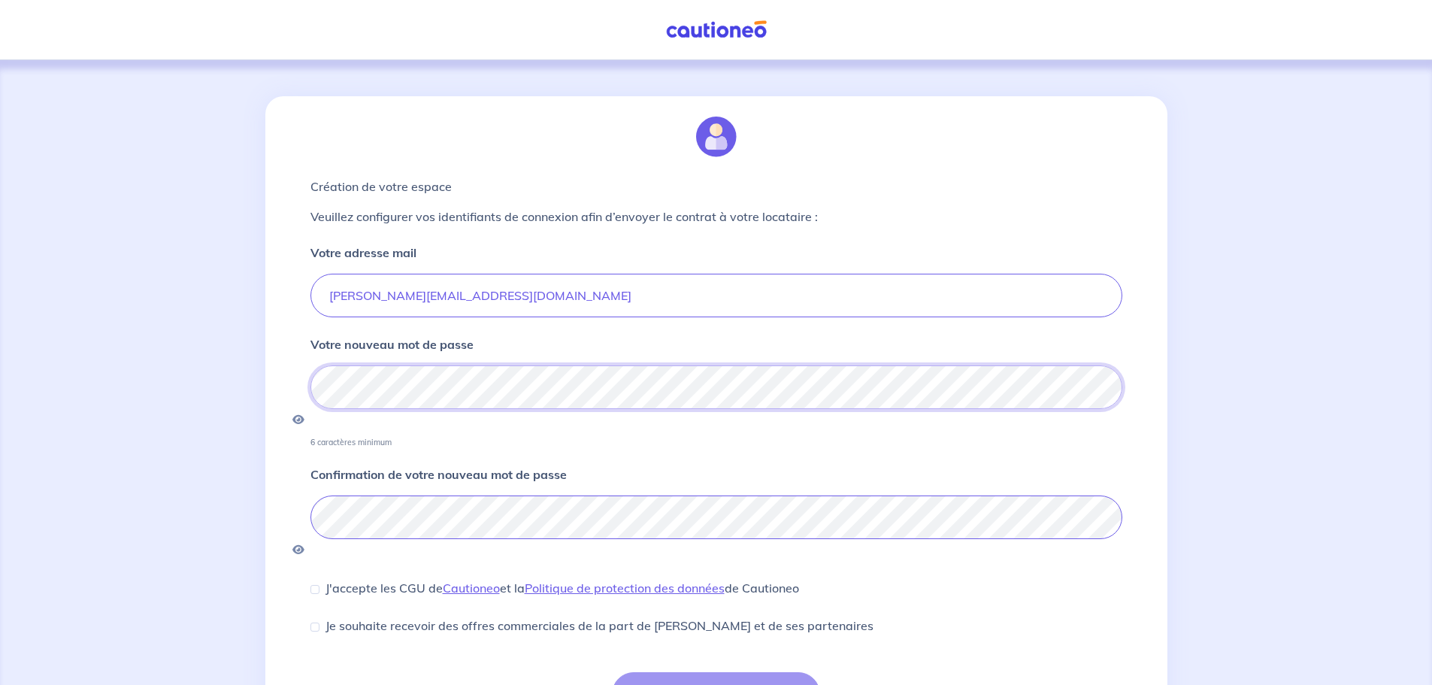
click at [166, 385] on div "Création de votre espace Veuillez configurer vos identifiants de connexion afin…" at bounding box center [716, 421] width 1432 height 722
click at [320, 579] on div "J'accepte les CGU de Cautioneo et la Politique de protection des données de Cau…" at bounding box center [555, 588] width 489 height 18
click at [316, 585] on input "J'accepte les CGU de Cautioneo et la Politique de protection des données de Cau…" at bounding box center [315, 589] width 9 height 9
checkbox input "true"
click at [743, 672] on button "Je confirme mon mot de passe" at bounding box center [716, 694] width 208 height 44
